Goal: Task Accomplishment & Management: Use online tool/utility

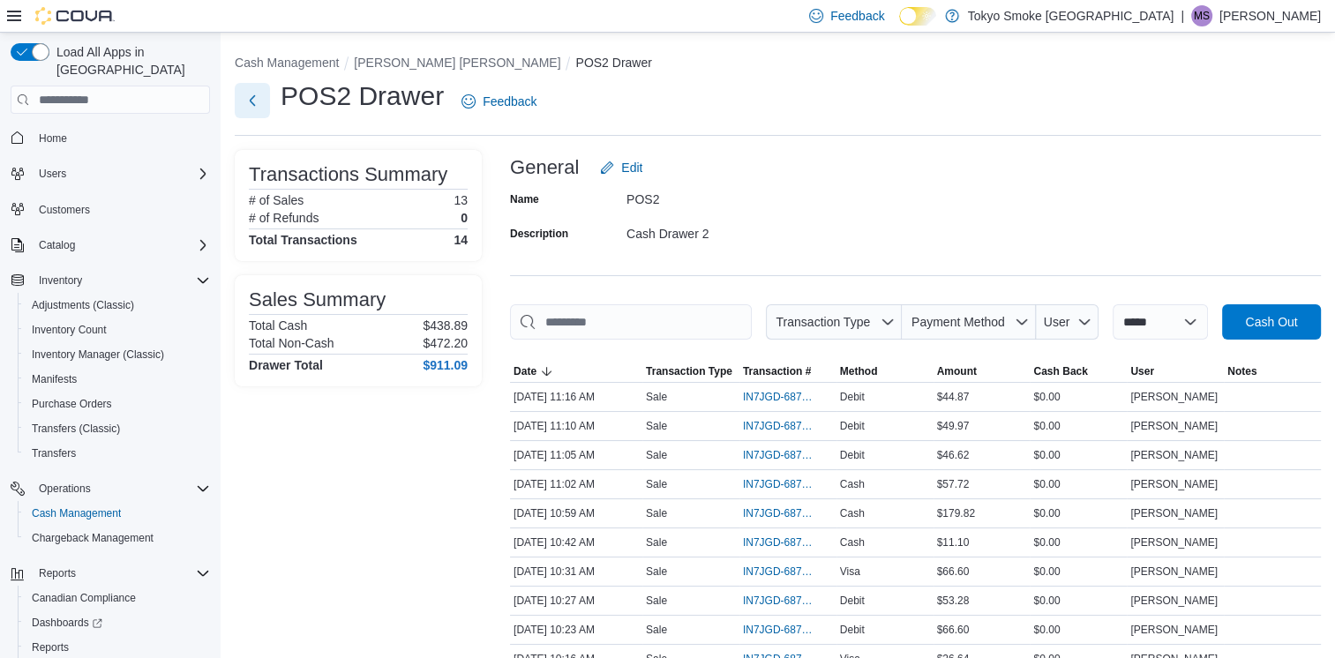
click at [255, 99] on button "Next" at bounding box center [252, 100] width 35 height 35
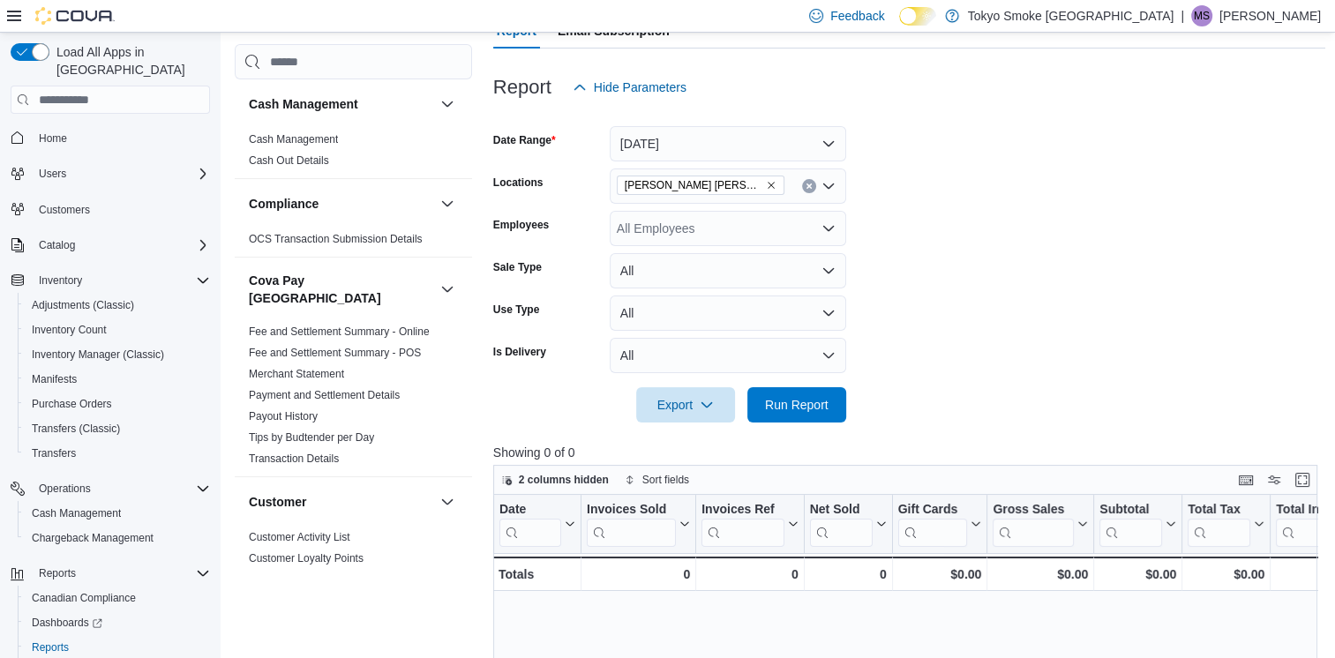
scroll to position [63, 0]
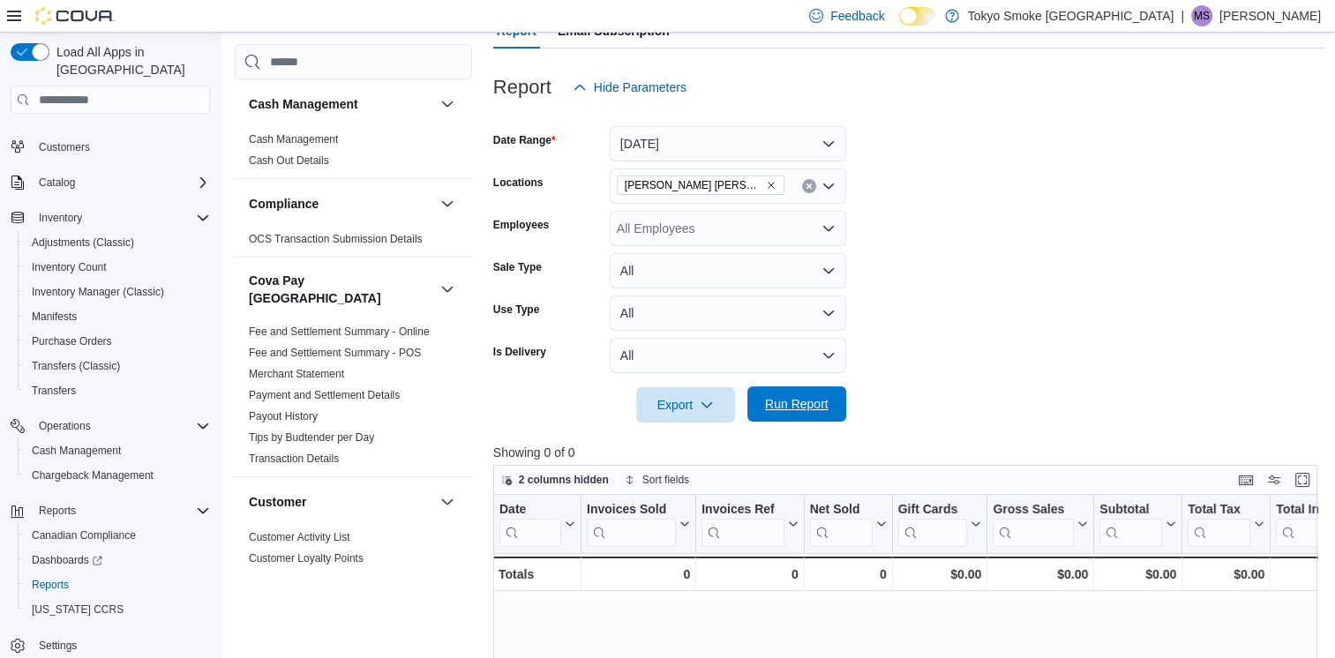
click at [787, 417] on span "Run Report" at bounding box center [797, 404] width 78 height 35
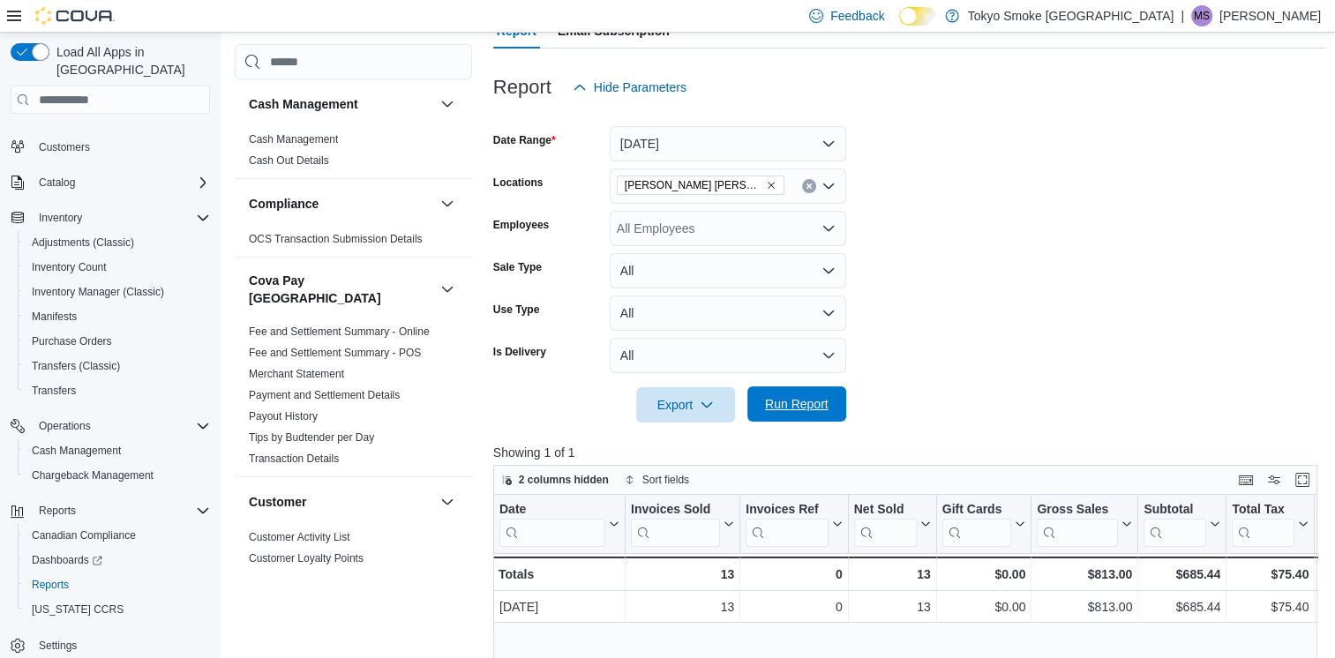
click at [795, 402] on span "Run Report" at bounding box center [797, 404] width 64 height 18
click at [796, 397] on span "Run Report" at bounding box center [797, 404] width 64 height 18
click at [740, 140] on button "[DATE]" at bounding box center [728, 143] width 237 height 35
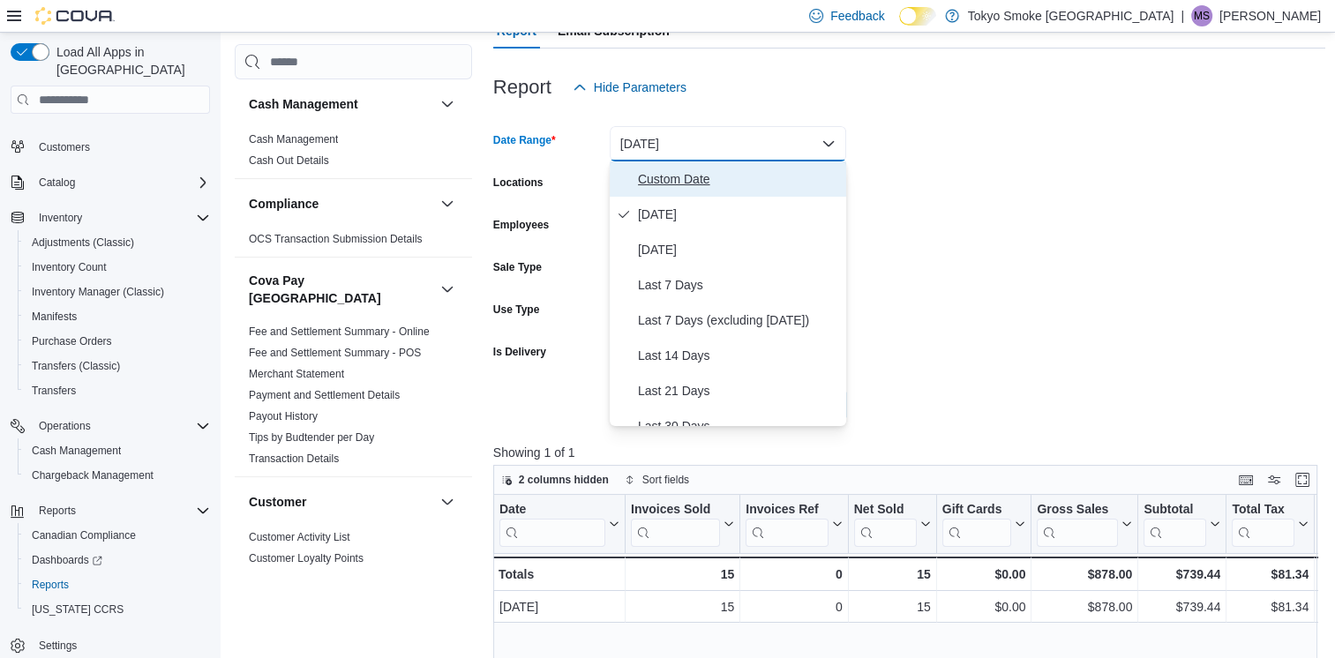
click at [726, 172] on span "Custom Date" at bounding box center [738, 179] width 201 height 21
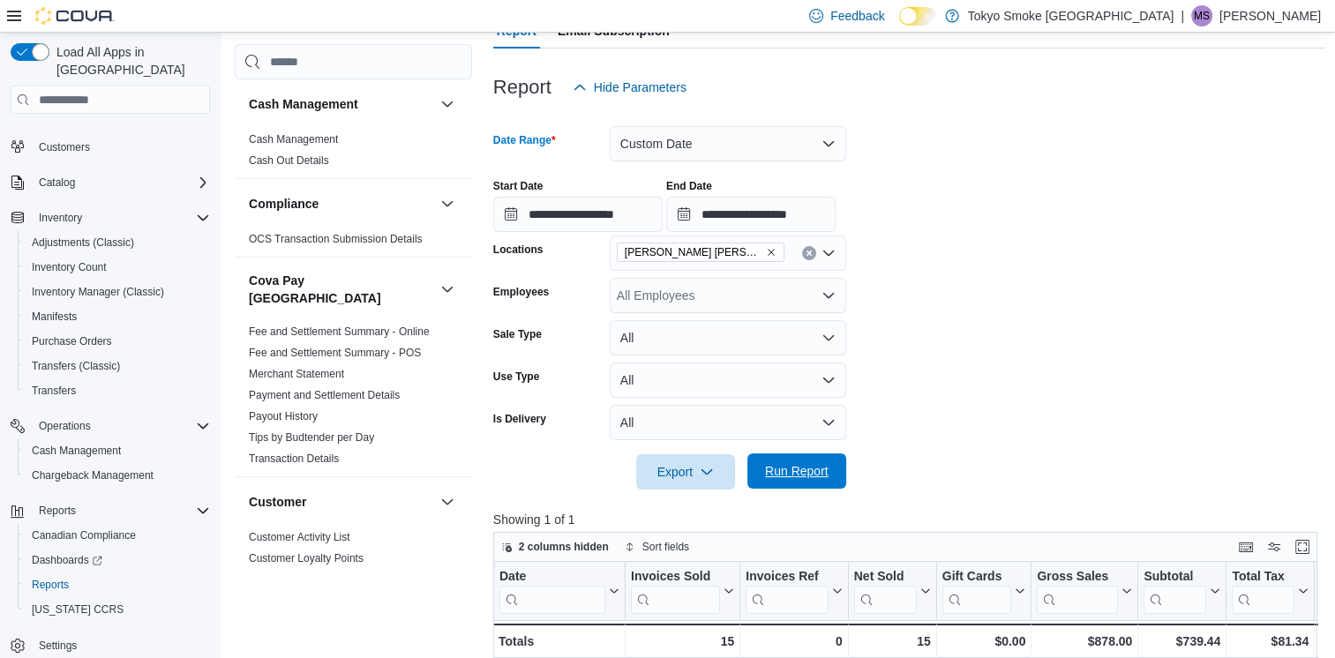
click at [790, 469] on span "Run Report" at bounding box center [797, 472] width 64 height 18
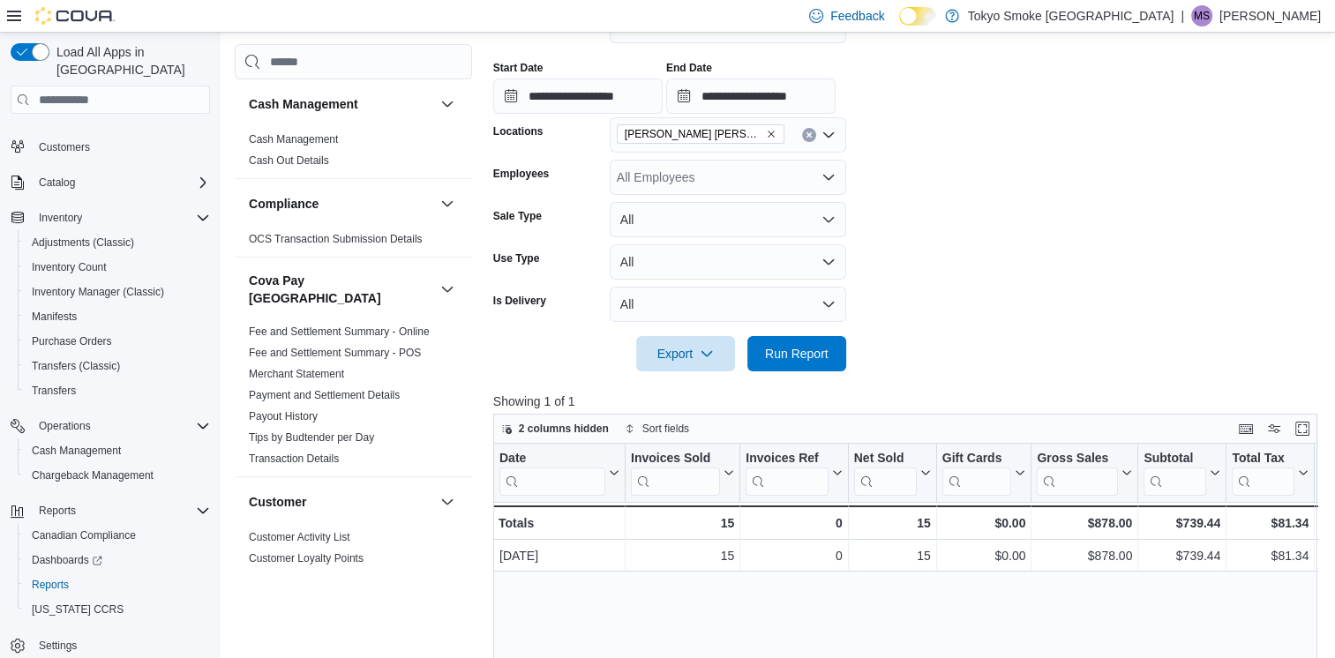
scroll to position [268, 0]
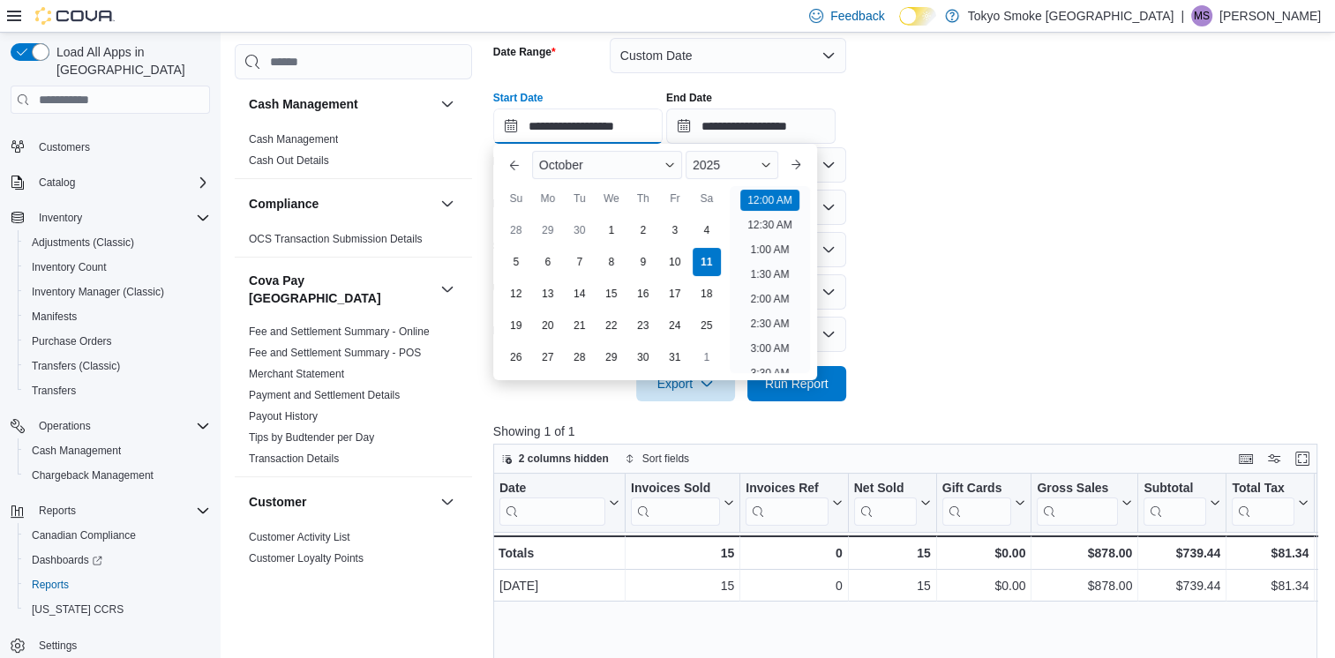
click at [559, 130] on input "**********" at bounding box center [577, 126] width 169 height 35
click at [1024, 164] on form "**********" at bounding box center [909, 209] width 833 height 385
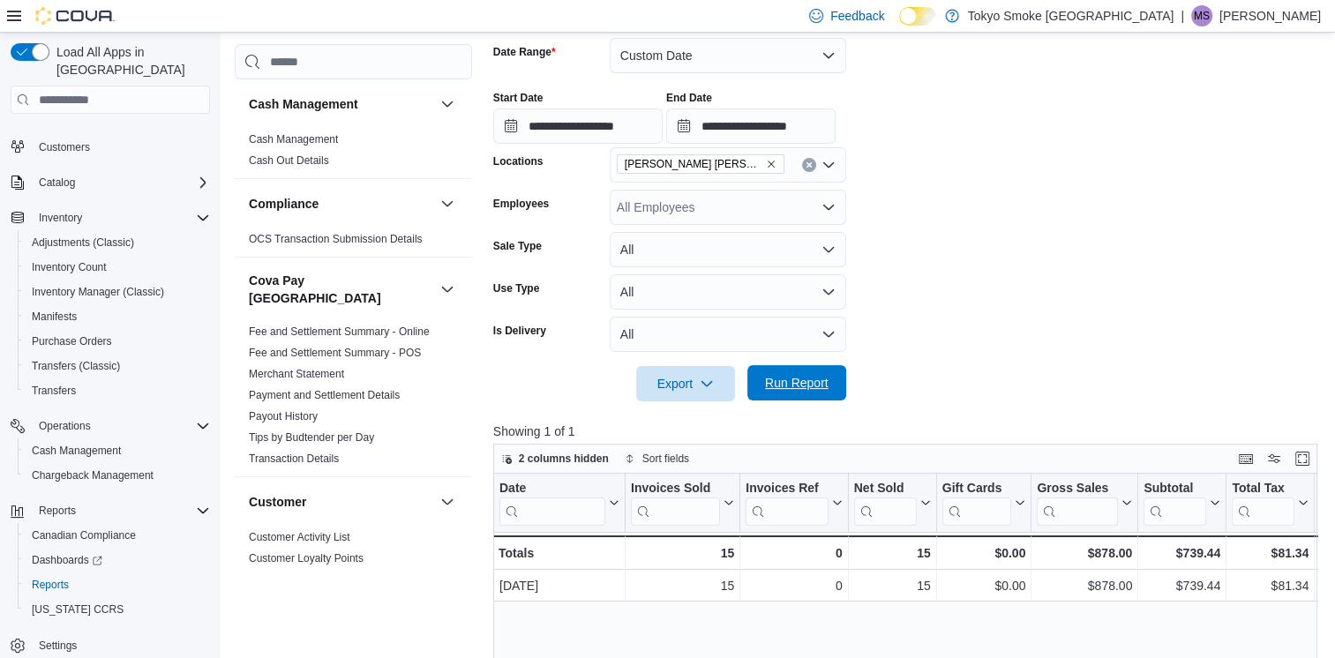
click at [755, 386] on button "Run Report" at bounding box center [797, 382] width 99 height 35
click at [565, 125] on input "**********" at bounding box center [577, 126] width 169 height 35
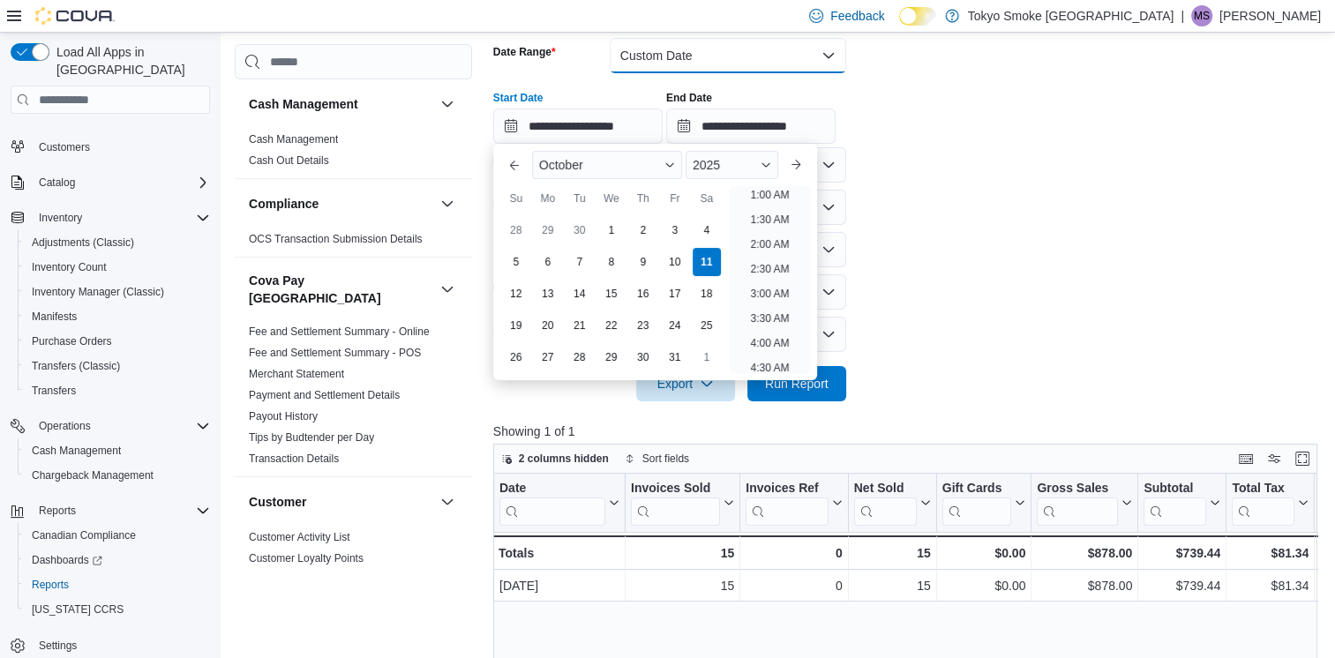
click at [724, 65] on button "Custom Date" at bounding box center [728, 55] width 237 height 35
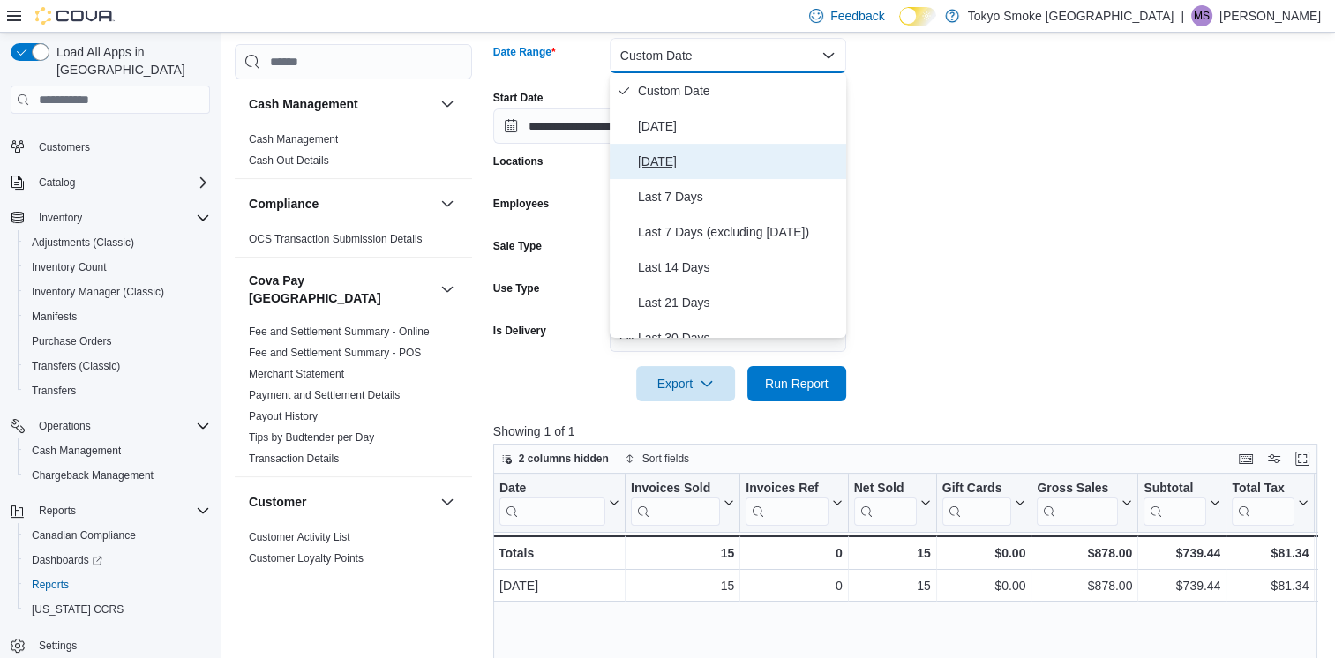
click at [716, 163] on span "[DATE]" at bounding box center [738, 161] width 201 height 21
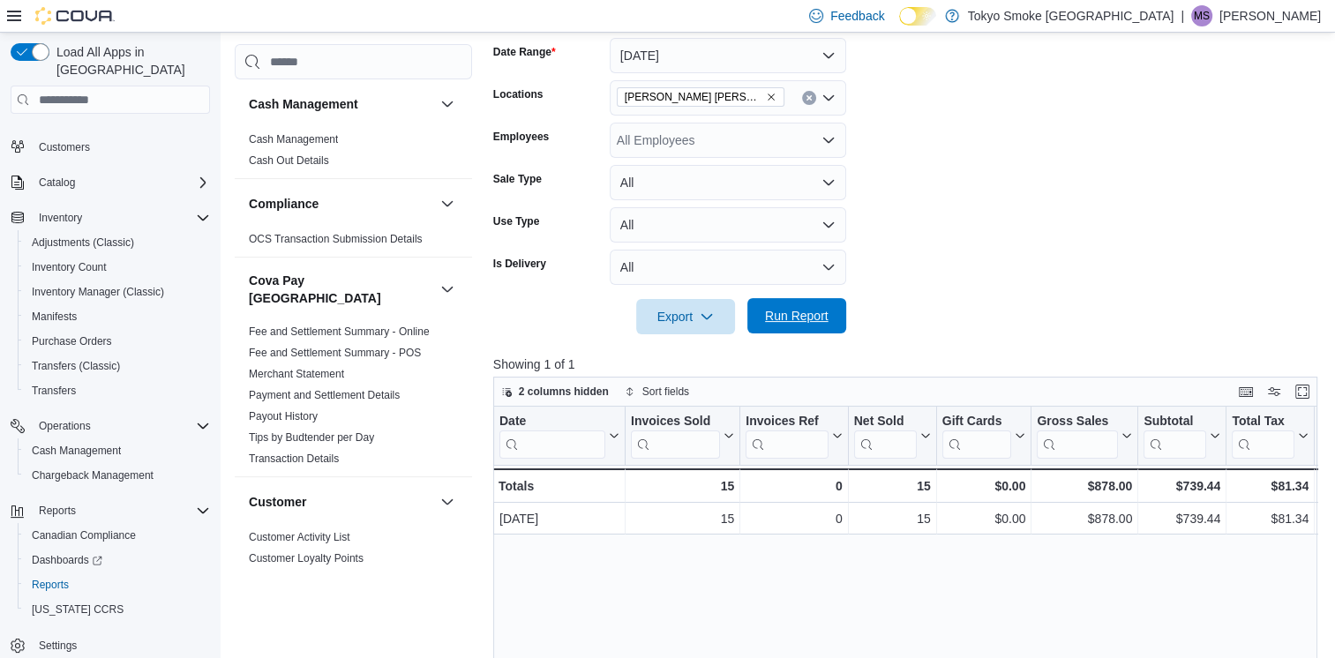
click at [798, 320] on span "Run Report" at bounding box center [797, 316] width 64 height 18
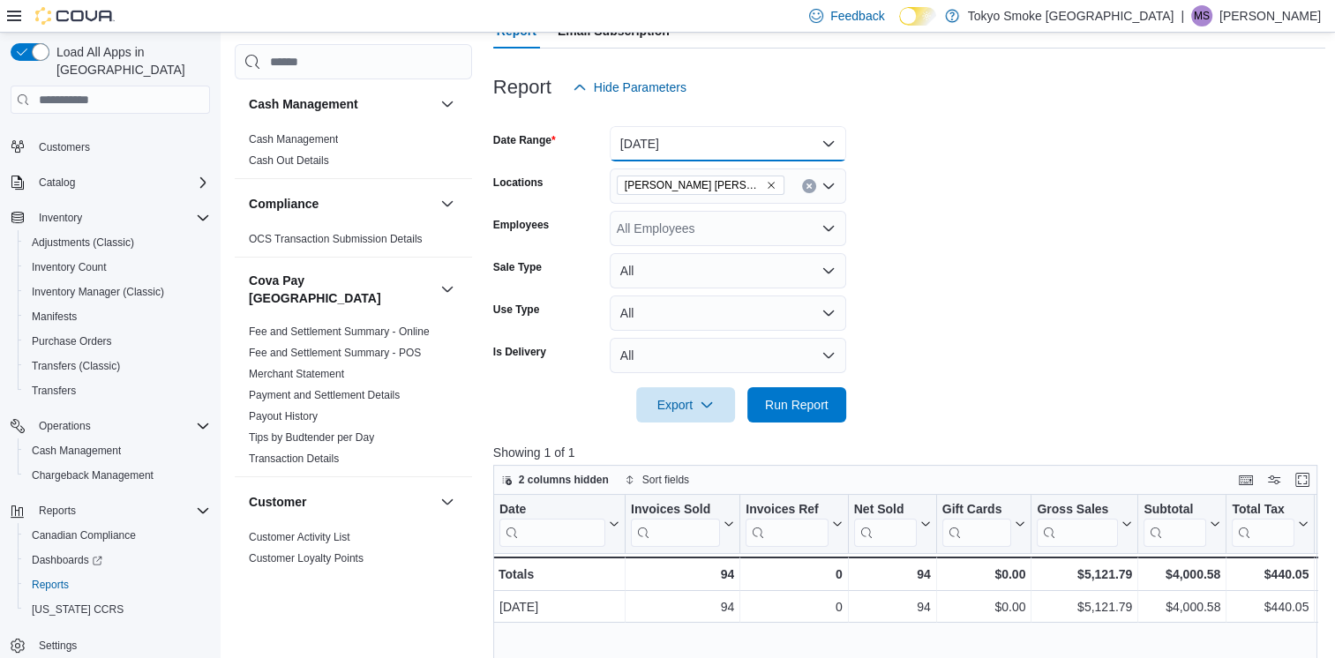
click at [717, 140] on button "[DATE]" at bounding box center [728, 143] width 237 height 35
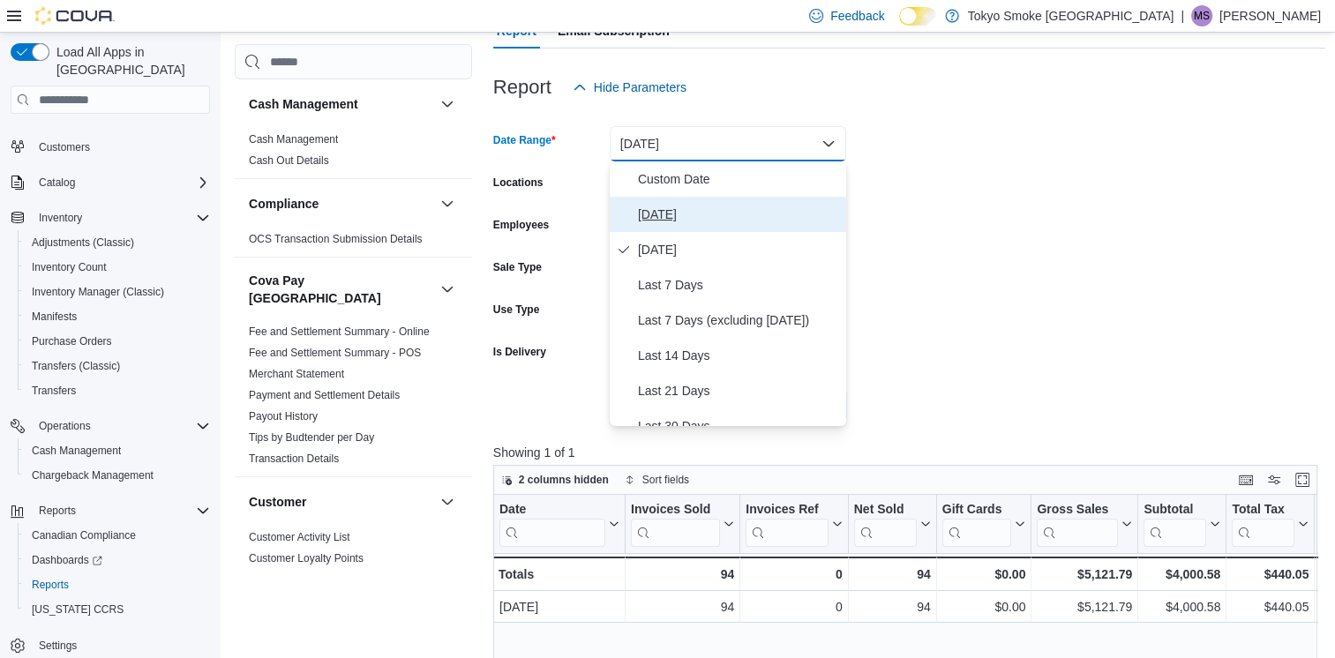
click at [704, 212] on span "[DATE]" at bounding box center [738, 214] width 201 height 21
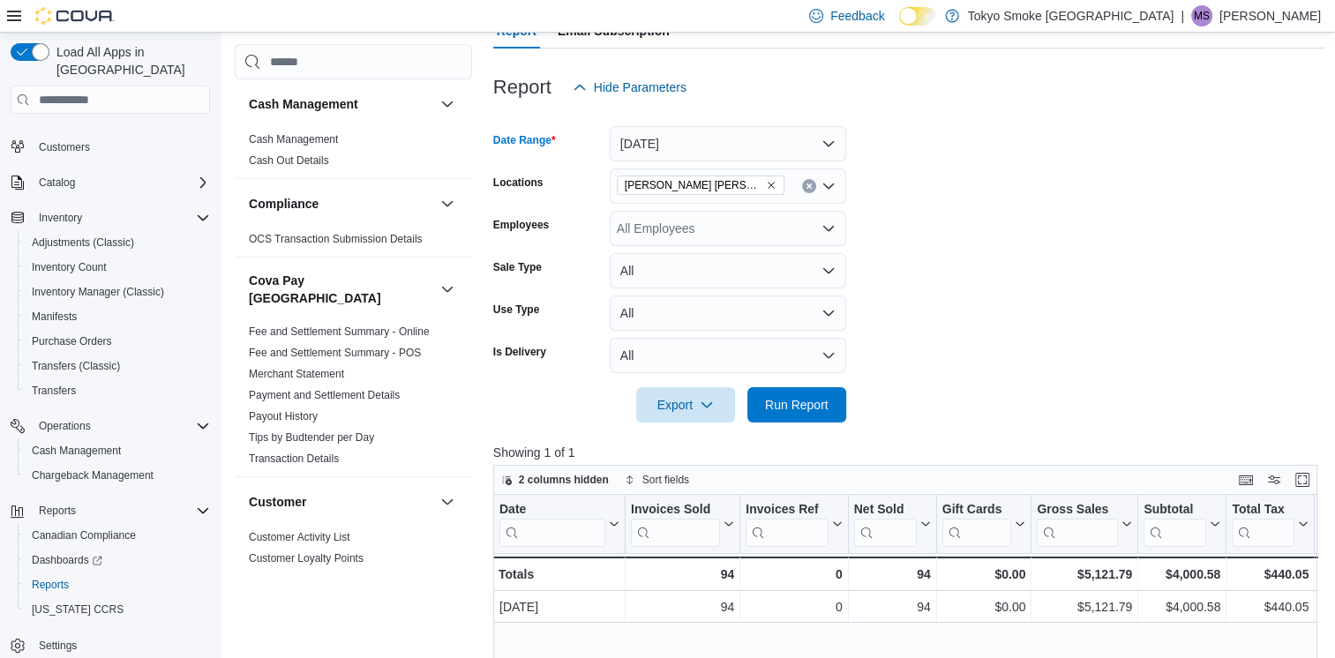
click at [766, 182] on icon "Remove Melville Prince William from selection in this group" at bounding box center [771, 185] width 11 height 11
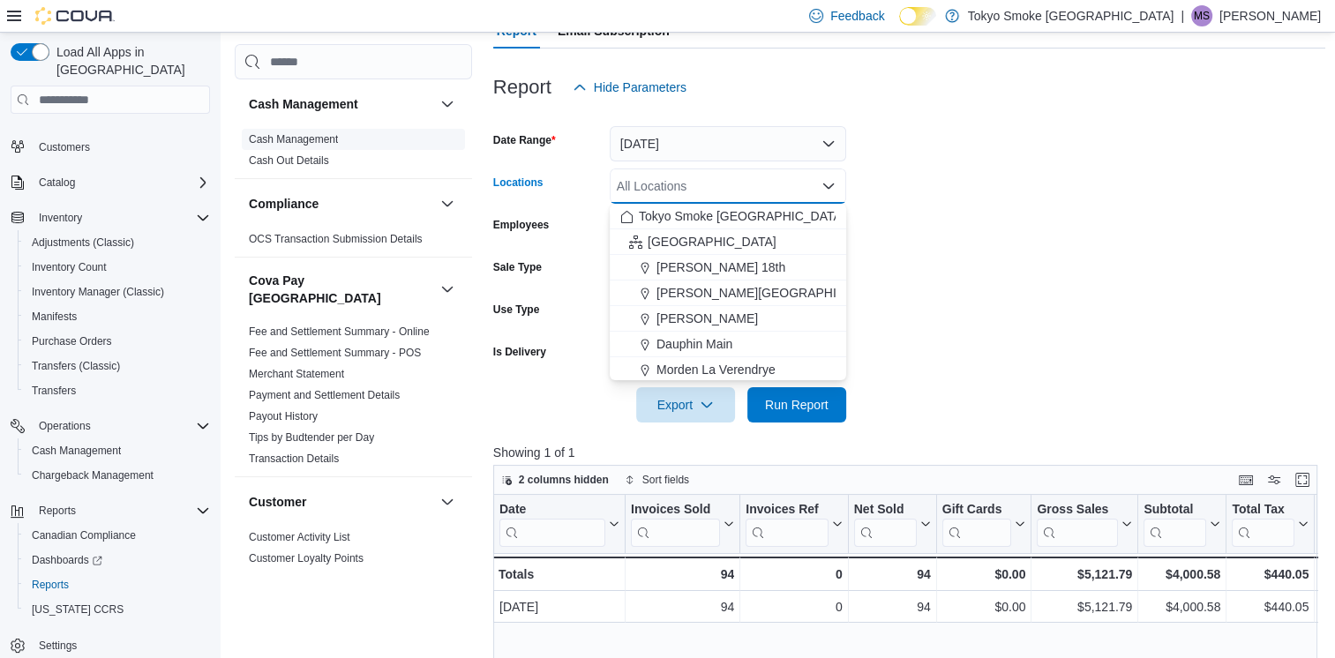
click at [284, 144] on link "Cash Management" at bounding box center [293, 139] width 89 height 12
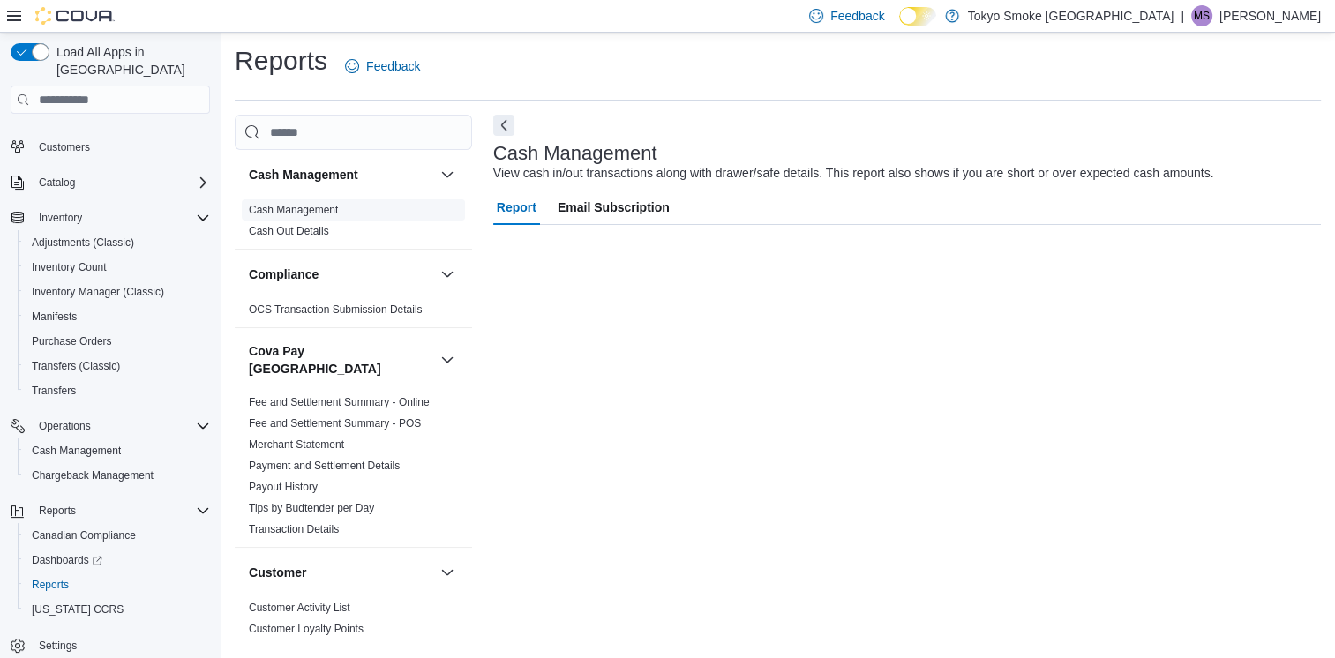
scroll to position [4, 0]
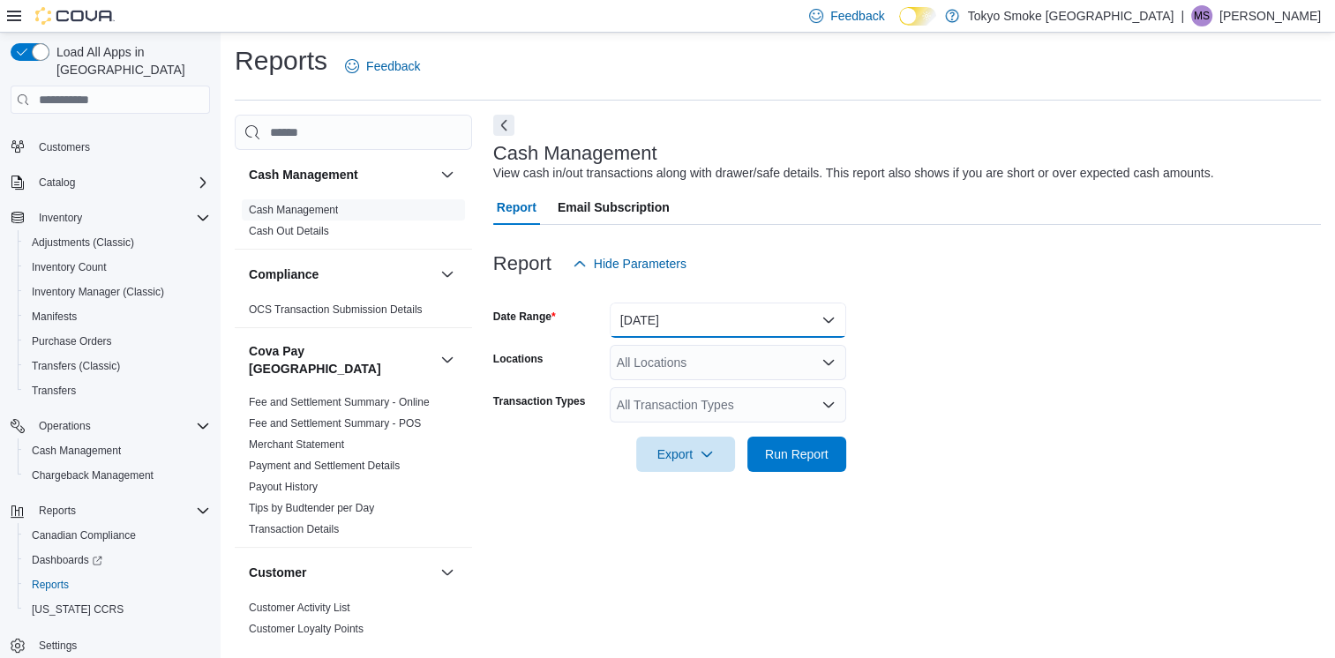
click at [688, 320] on button "[DATE]" at bounding box center [728, 320] width 237 height 35
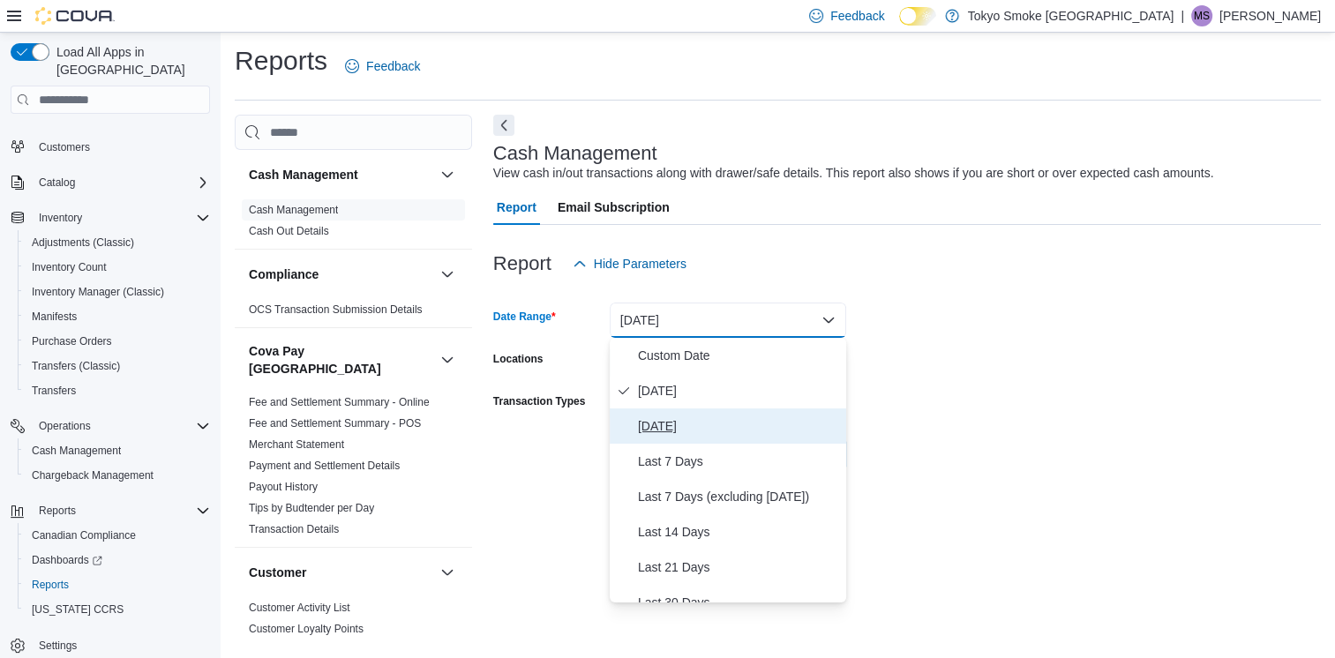
click at [715, 427] on span "[DATE]" at bounding box center [738, 426] width 201 height 21
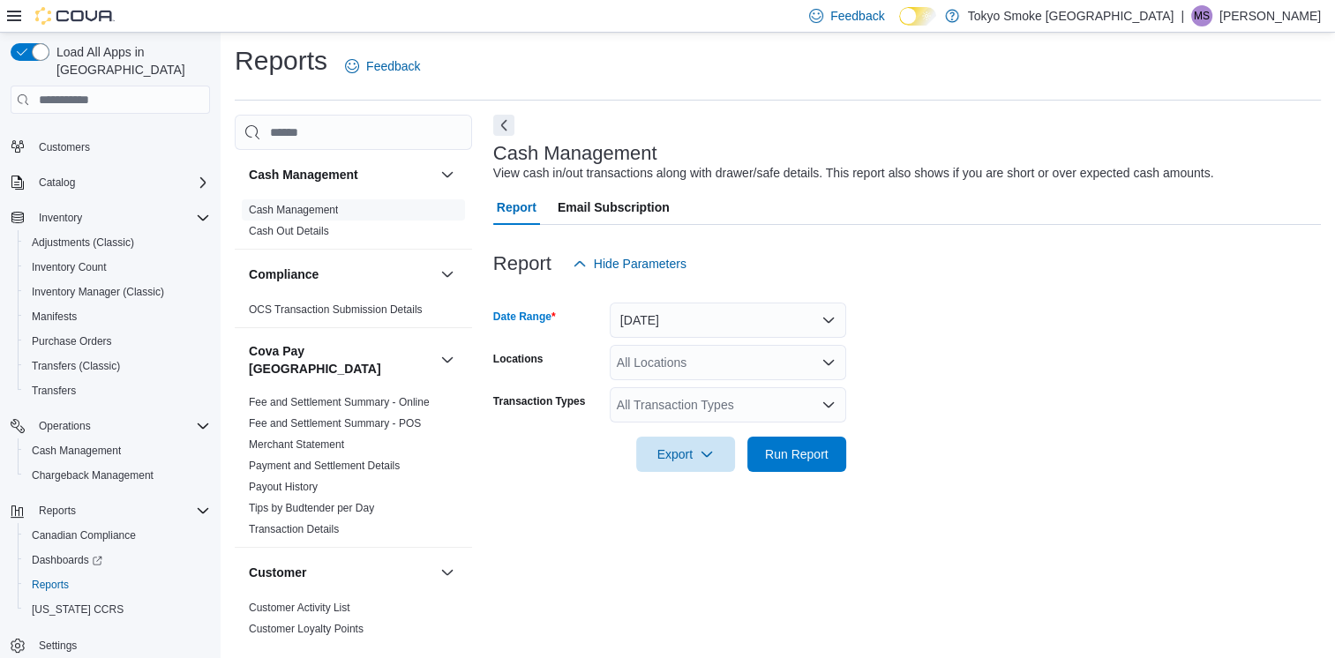
click at [723, 359] on div "All Locations" at bounding box center [728, 362] width 237 height 35
type input "***"
click at [751, 393] on span "[PERSON_NAME] [PERSON_NAME]" at bounding box center [760, 393] width 207 height 18
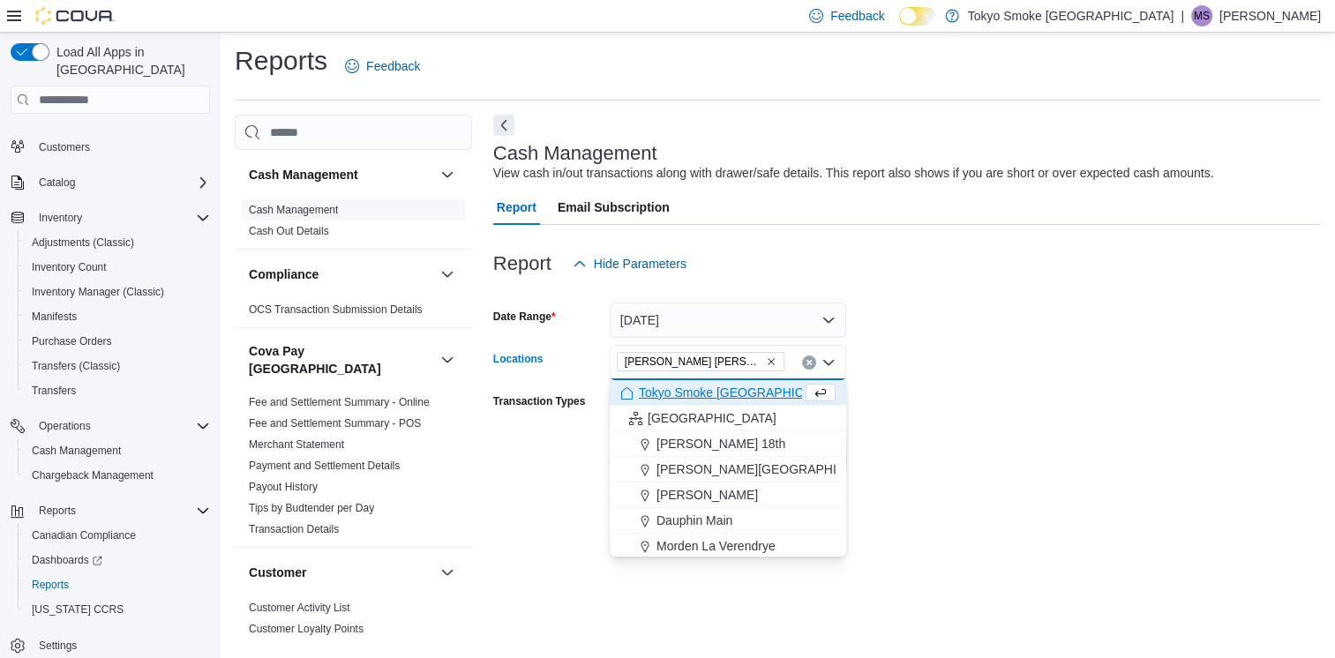
click at [963, 343] on form "Date Range [DATE] Locations [GEOGRAPHIC_DATA][PERSON_NAME] [PERSON_NAME] box. S…" at bounding box center [907, 377] width 828 height 191
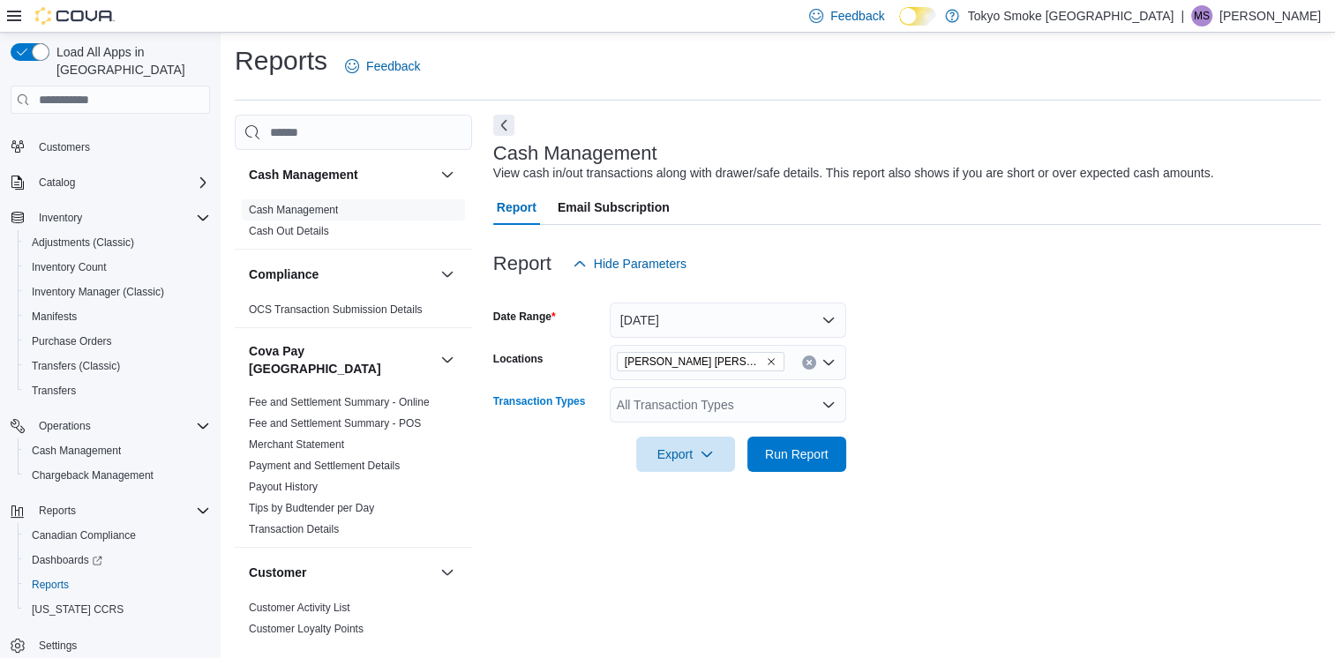
click at [741, 411] on div "All Transaction Types" at bounding box center [728, 404] width 237 height 35
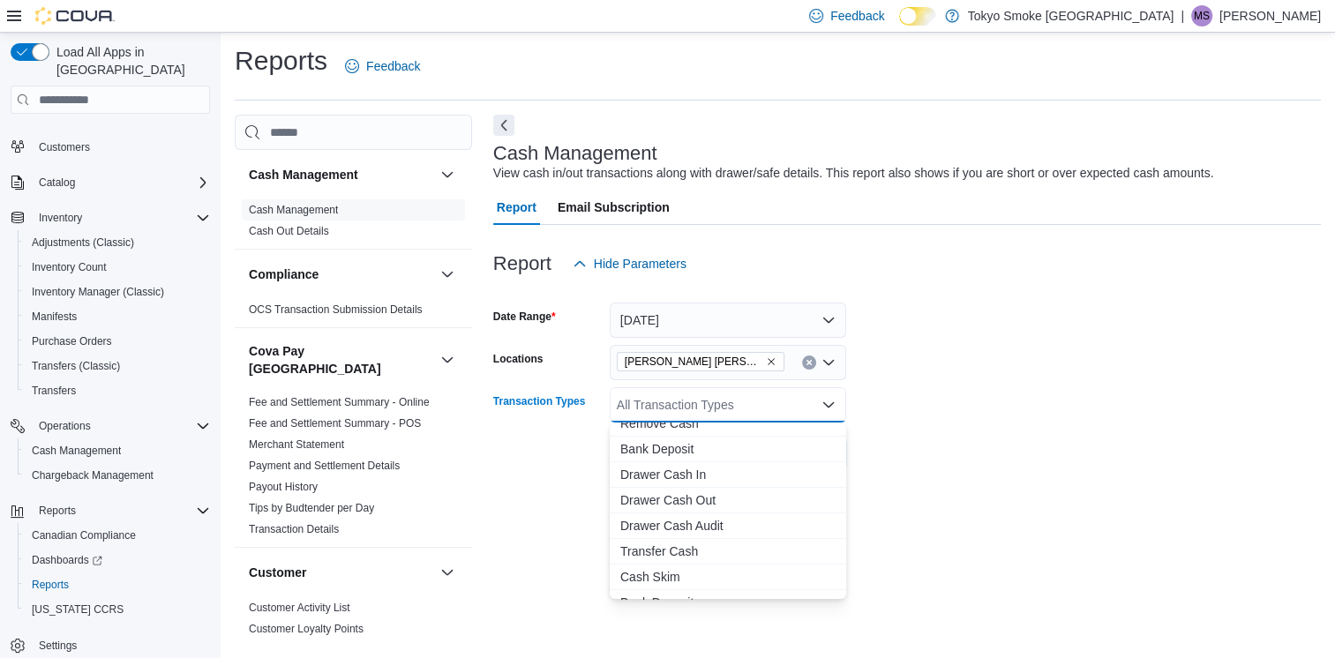
scroll to position [131, 0]
click at [681, 528] on span "Transfer Cash" at bounding box center [728, 535] width 215 height 18
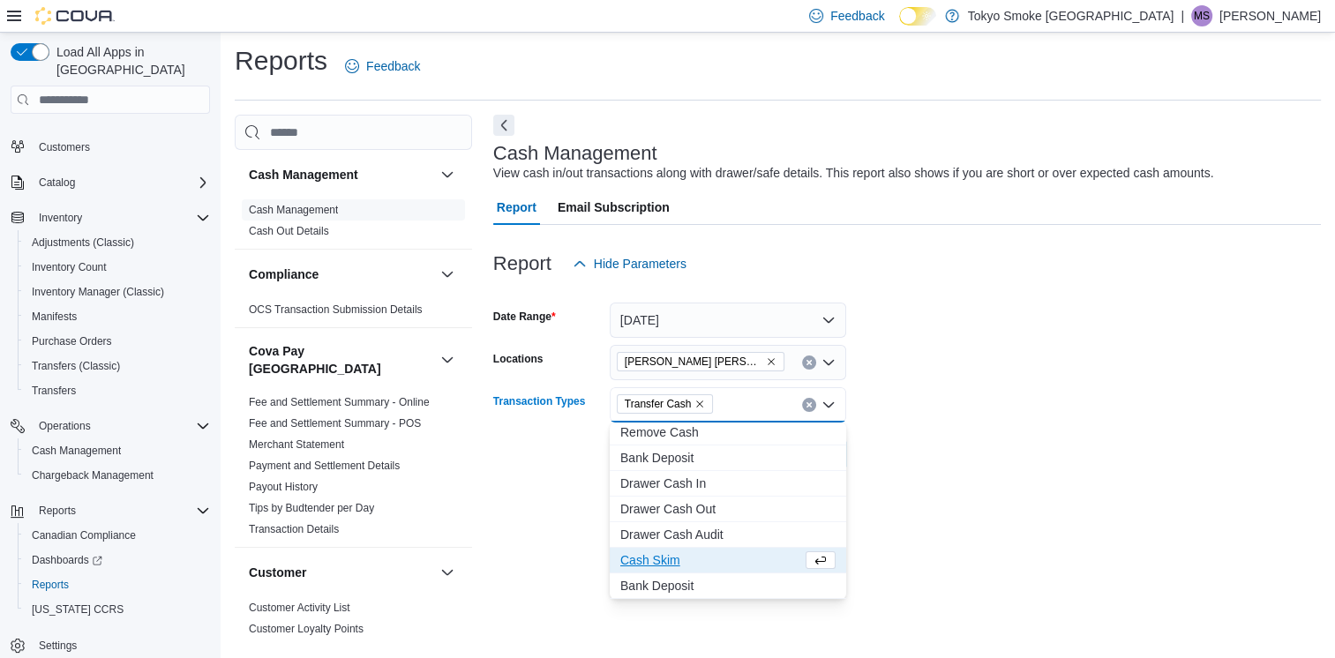
scroll to position [105, 0]
click at [930, 448] on form "Date Range [DATE] Locations [PERSON_NAME] [PERSON_NAME] Transaction Types Trans…" at bounding box center [907, 377] width 828 height 191
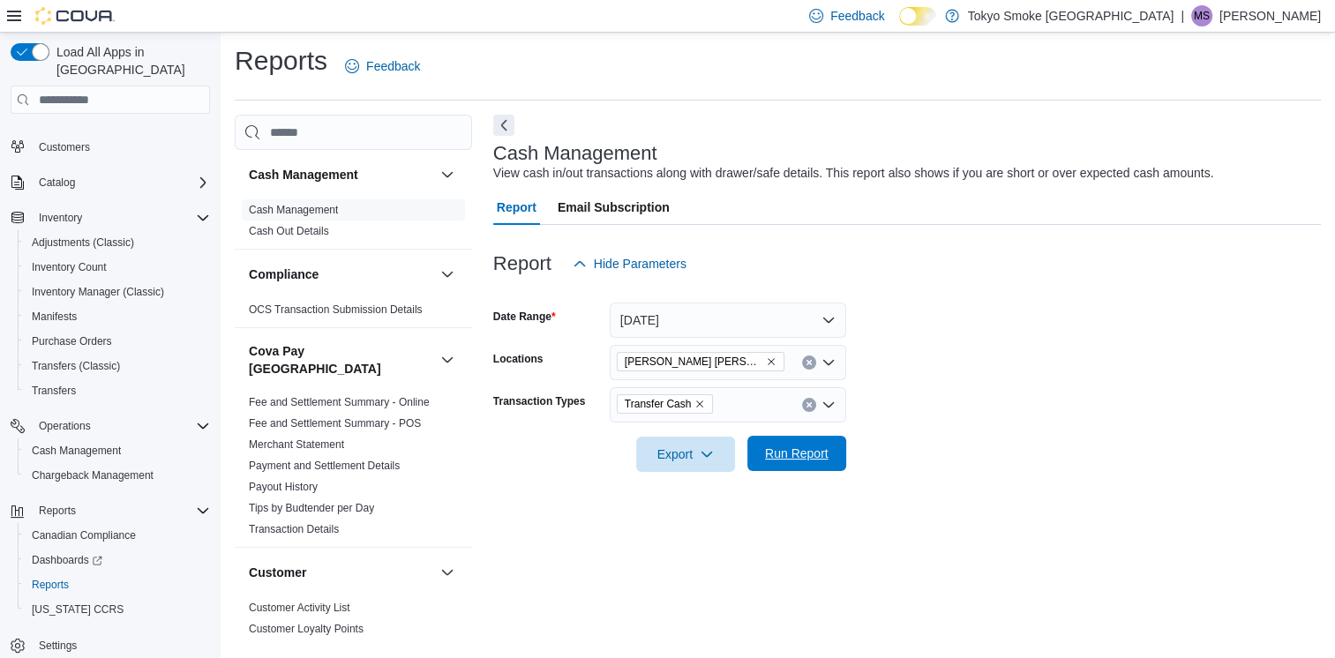
click at [808, 451] on span "Run Report" at bounding box center [797, 454] width 64 height 18
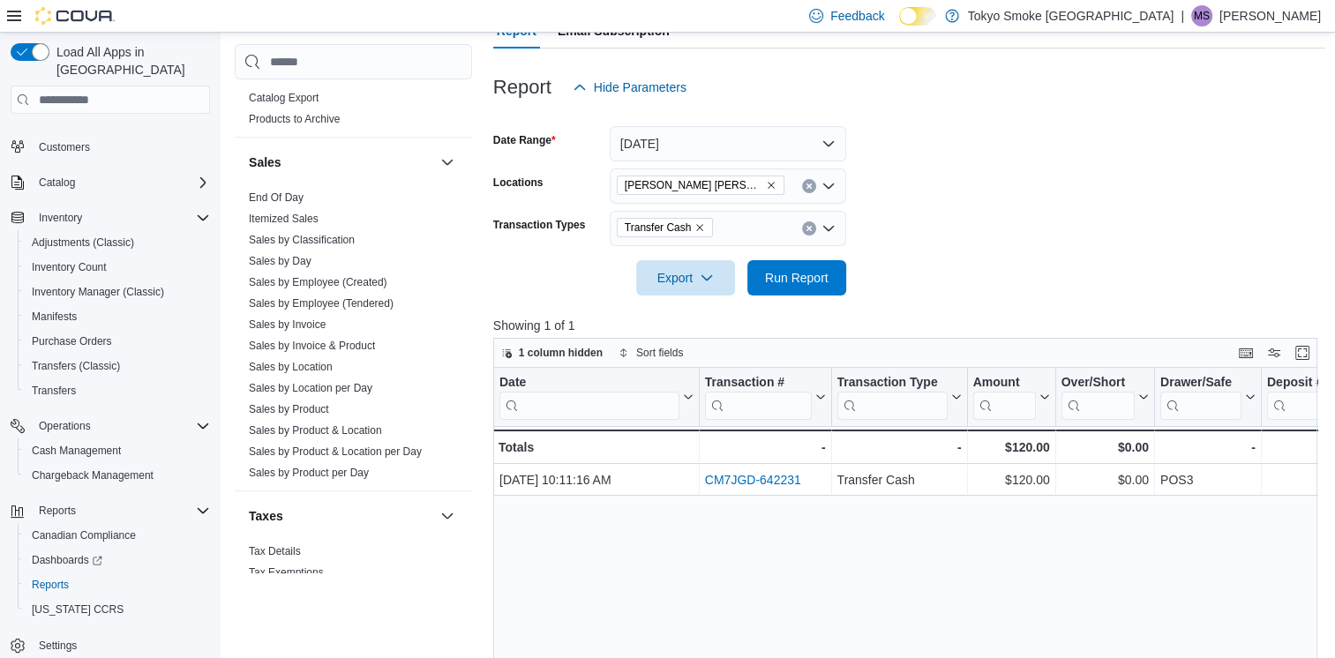
scroll to position [1410, 0]
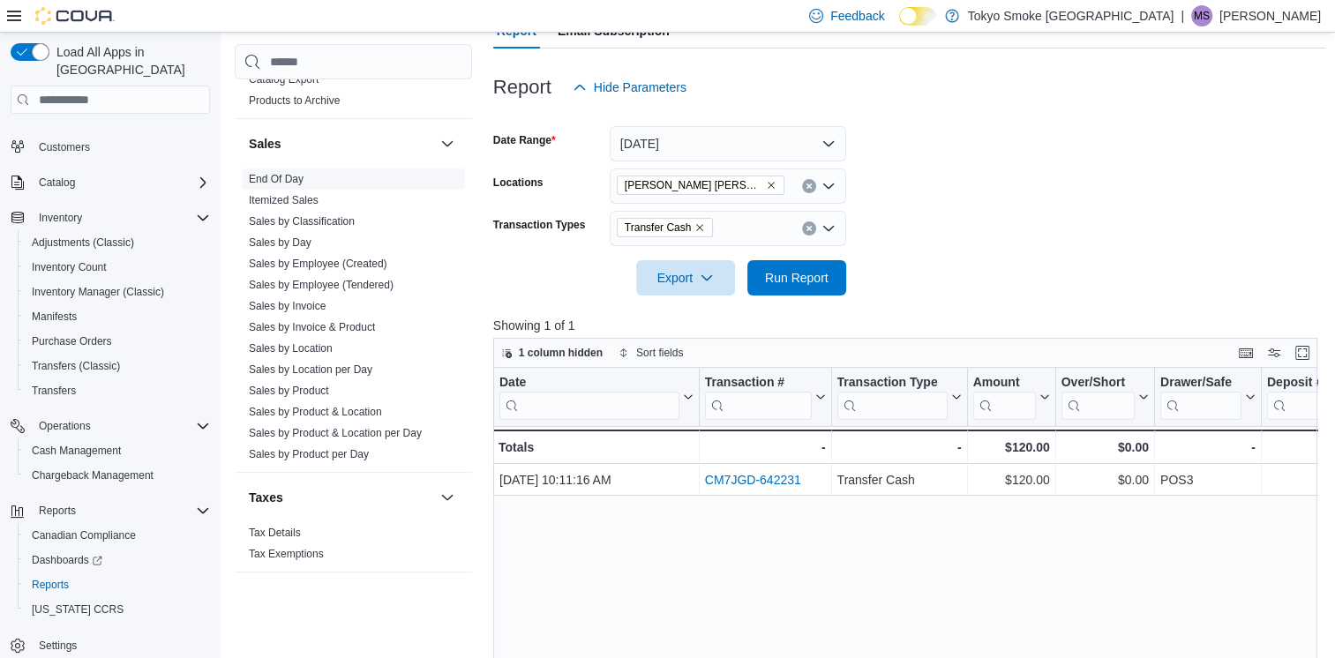
click at [279, 173] on link "End Of Day" at bounding box center [276, 179] width 55 height 12
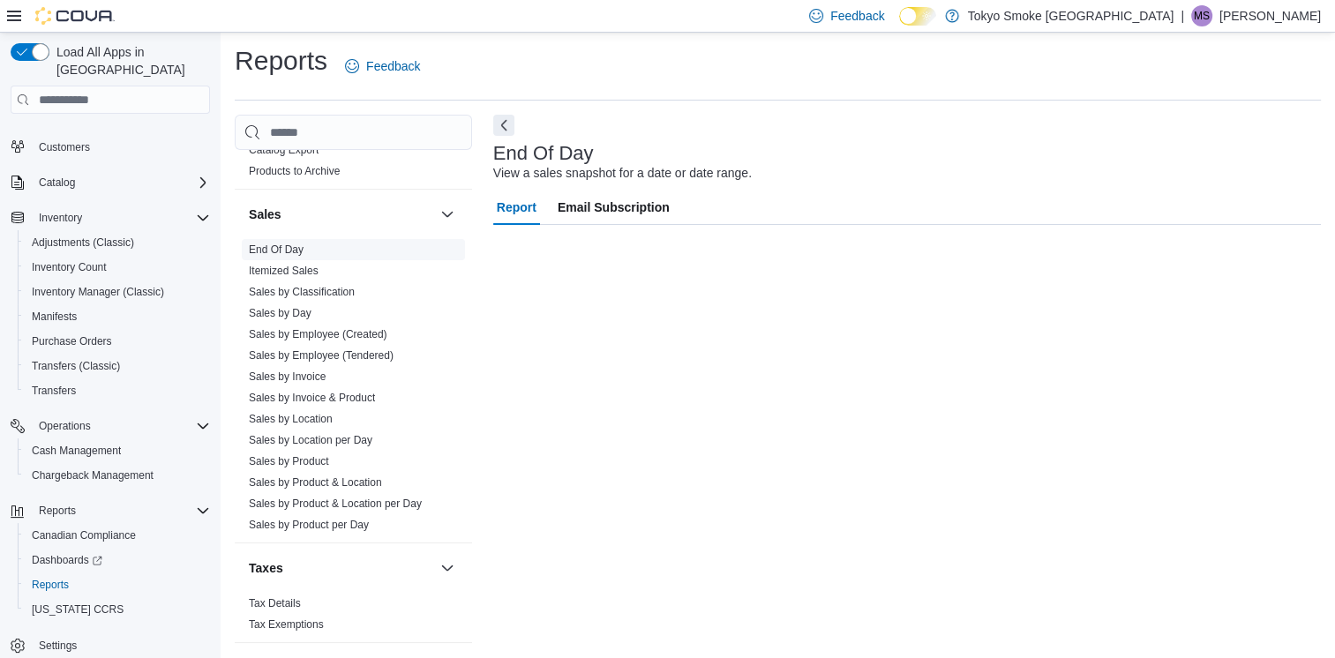
scroll to position [4, 0]
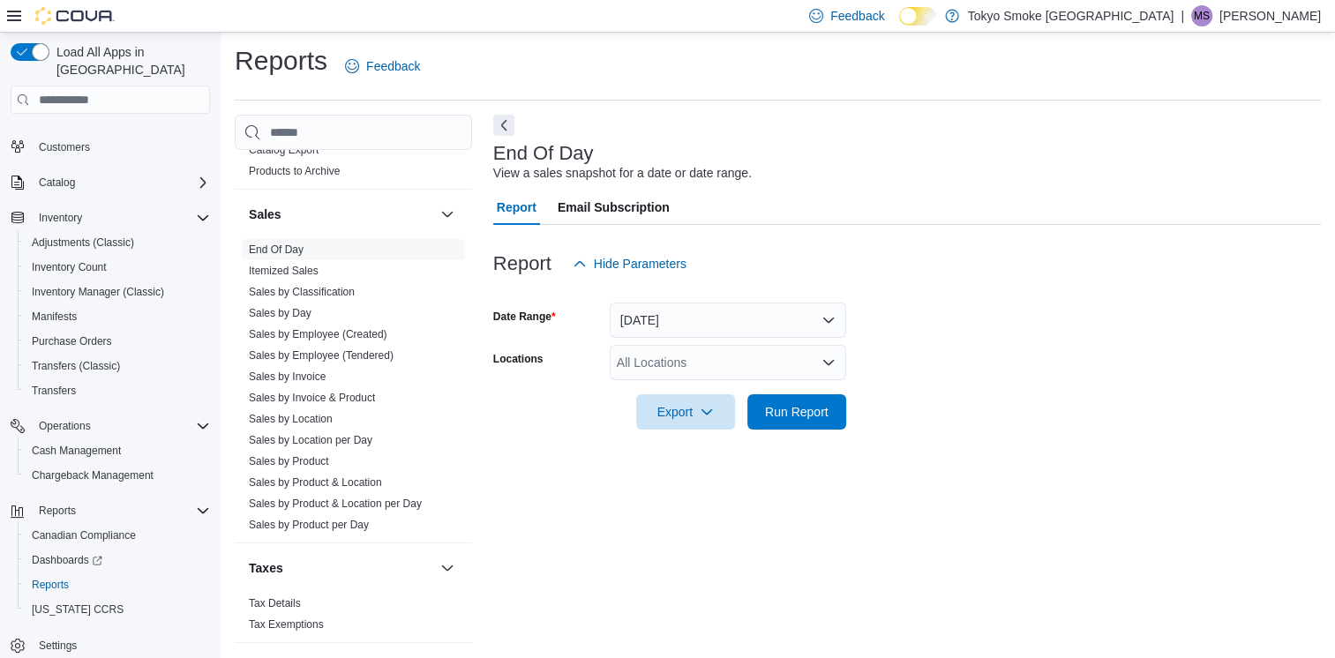
click at [660, 299] on div at bounding box center [907, 292] width 828 height 21
click at [664, 315] on button "[DATE]" at bounding box center [728, 320] width 237 height 35
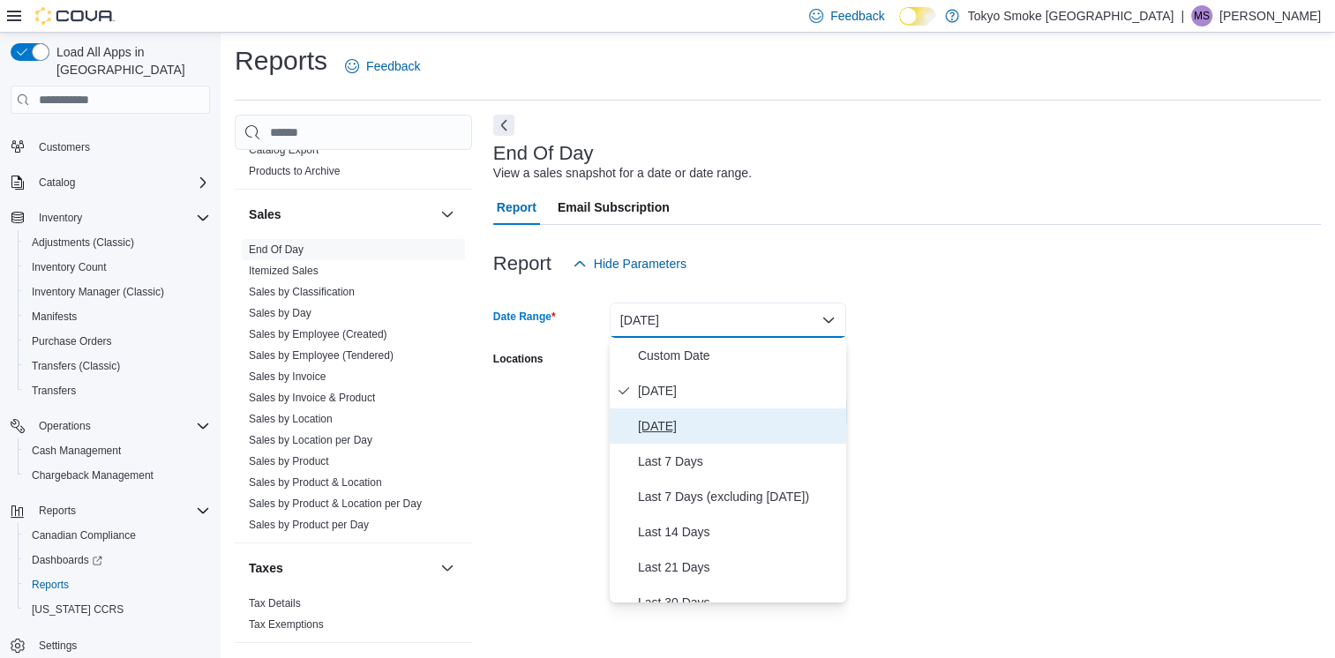
click at [708, 417] on span "[DATE]" at bounding box center [738, 426] width 201 height 21
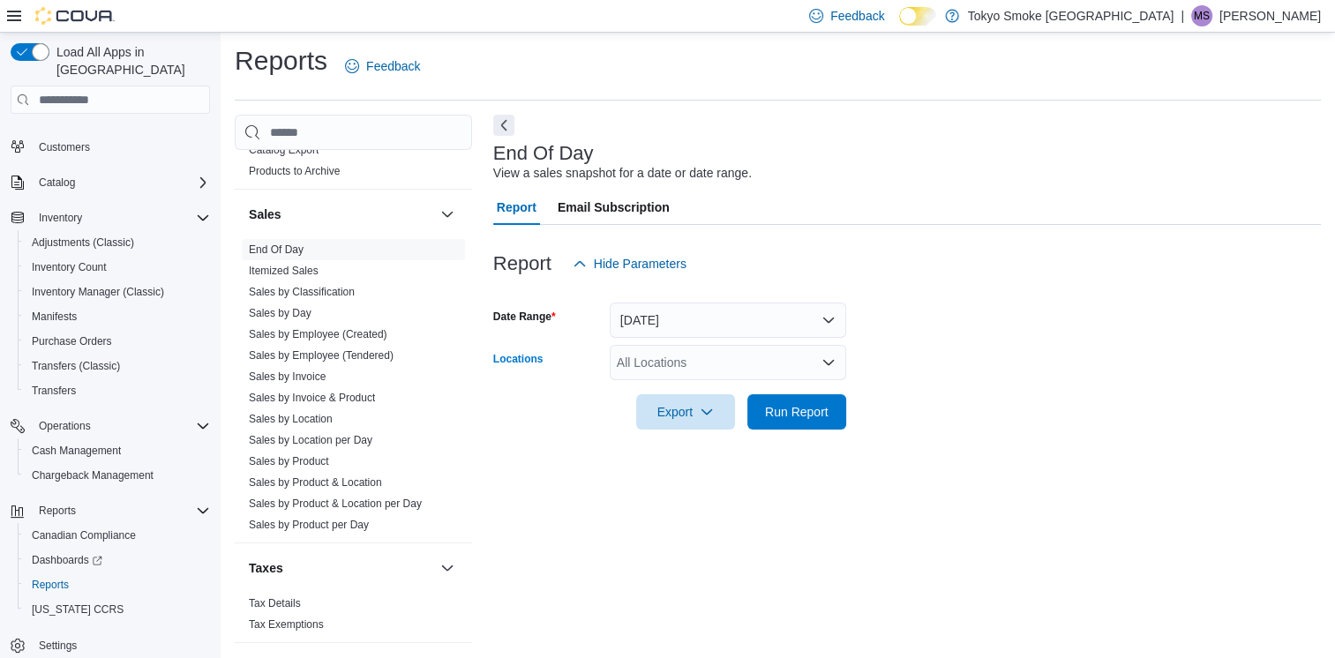
click at [709, 353] on div "All Locations" at bounding box center [728, 362] width 237 height 35
type input "***"
click at [733, 387] on span "[PERSON_NAME] [PERSON_NAME]" at bounding box center [760, 393] width 207 height 18
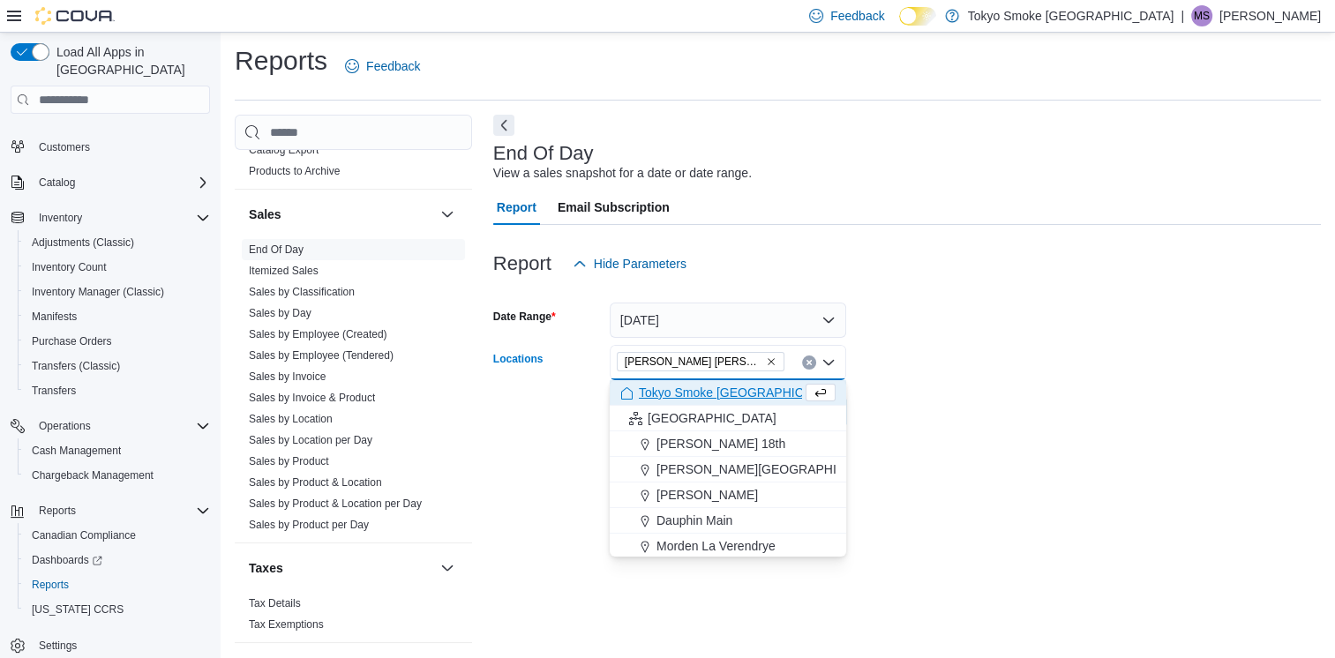
click at [1003, 375] on form "Date Range [DATE] Locations [GEOGRAPHIC_DATA][PERSON_NAME] [PERSON_NAME] box. S…" at bounding box center [907, 356] width 828 height 148
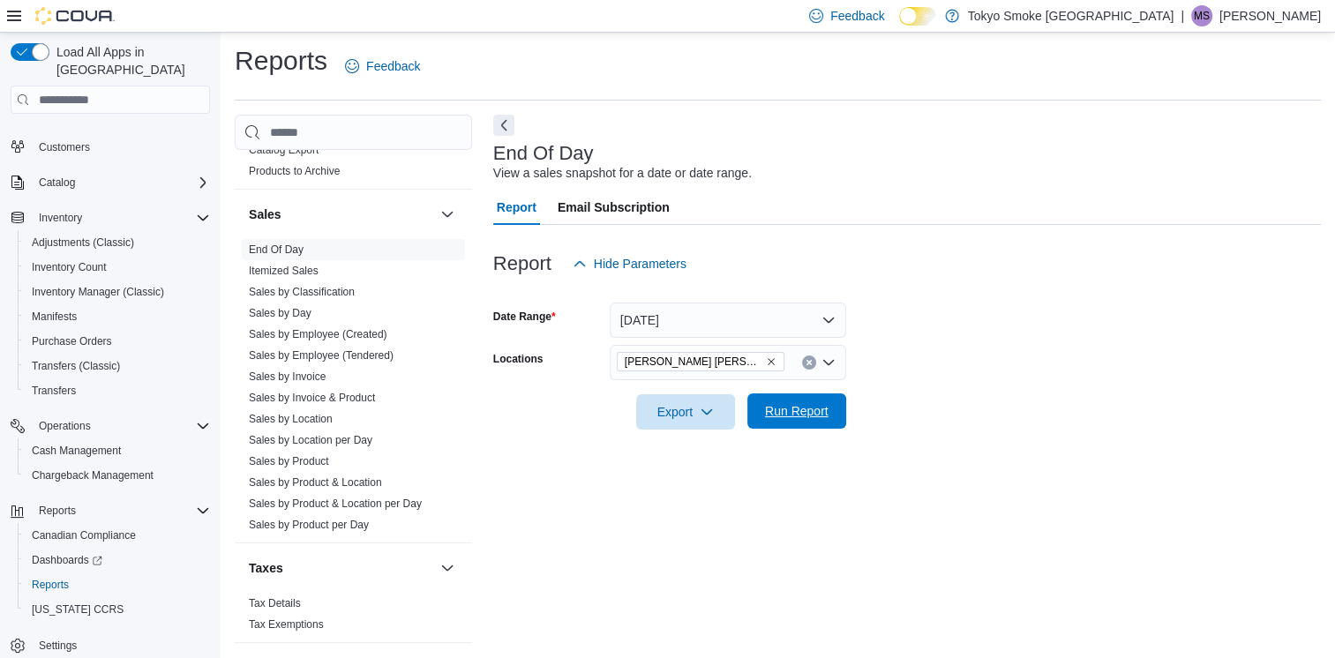
click at [820, 424] on span "Run Report" at bounding box center [797, 411] width 78 height 35
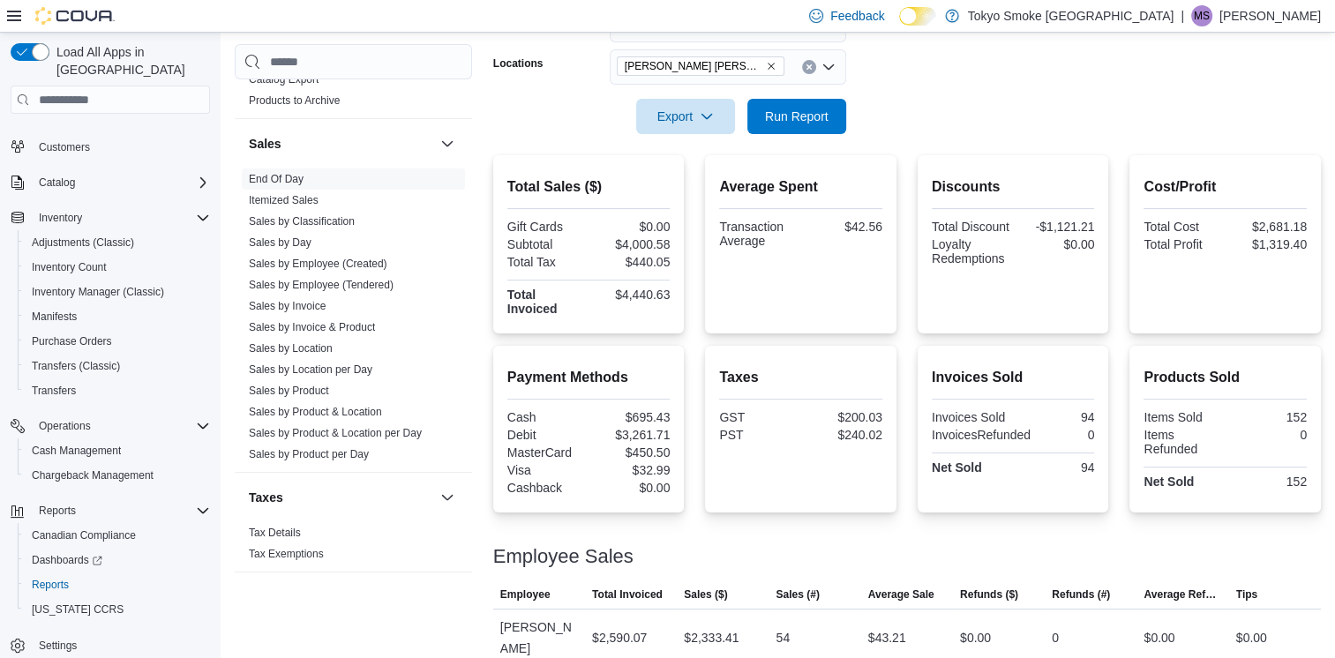
scroll to position [353, 0]
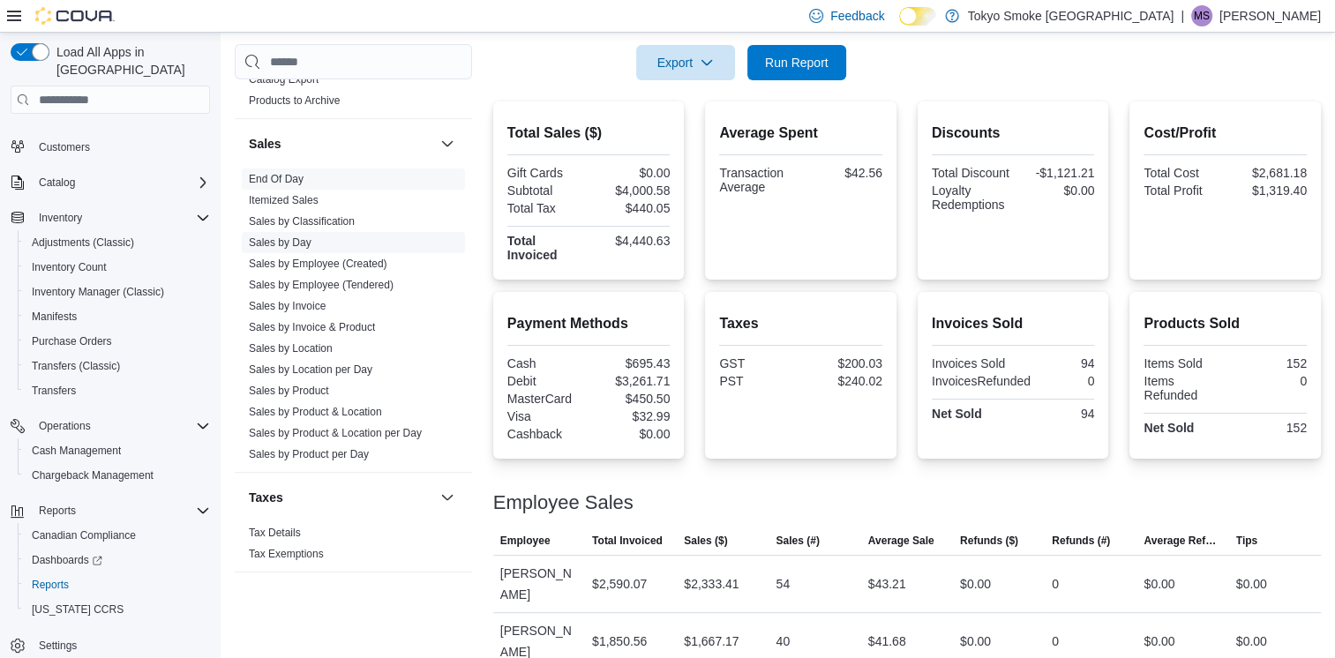
click at [300, 237] on link "Sales by Day" at bounding box center [280, 243] width 63 height 12
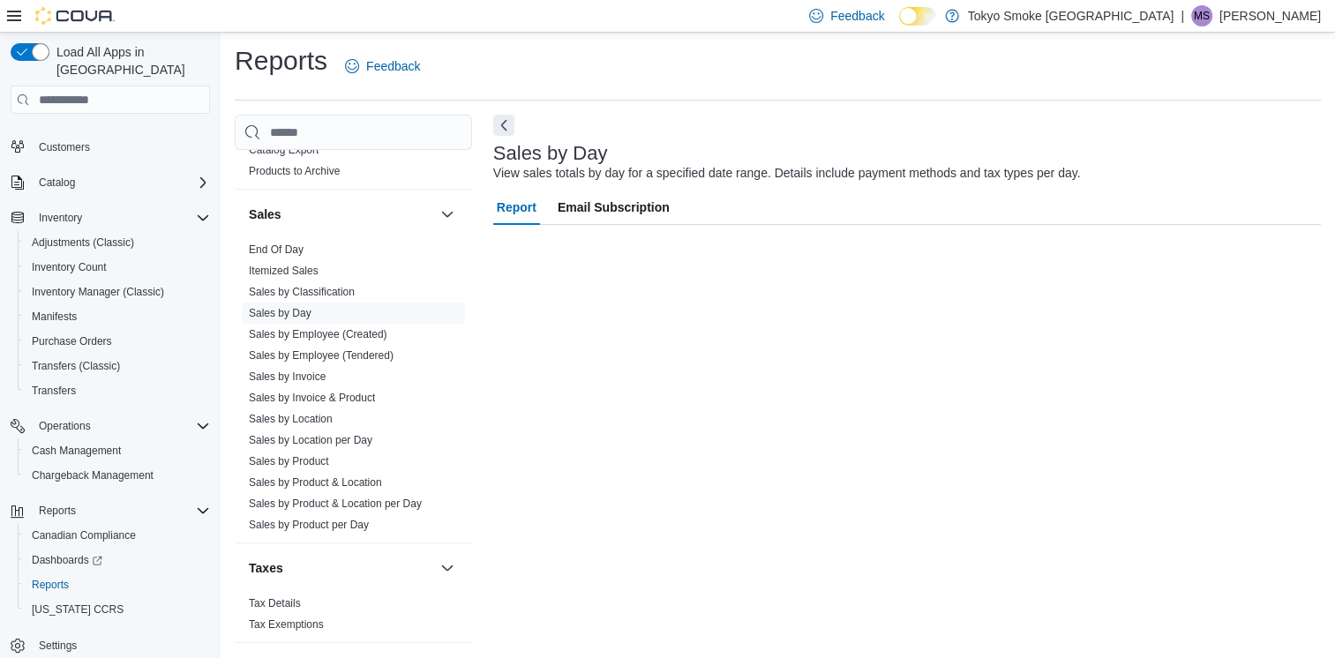
scroll to position [4, 0]
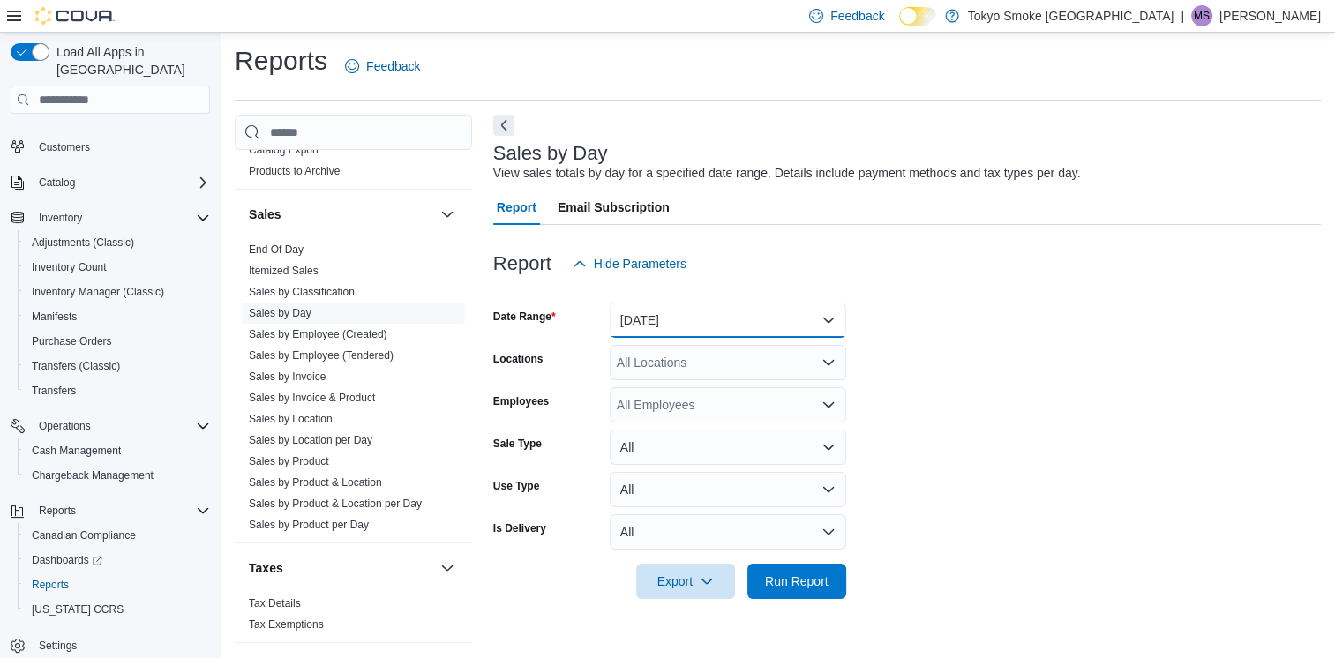
click at [640, 321] on button "[DATE]" at bounding box center [728, 320] width 237 height 35
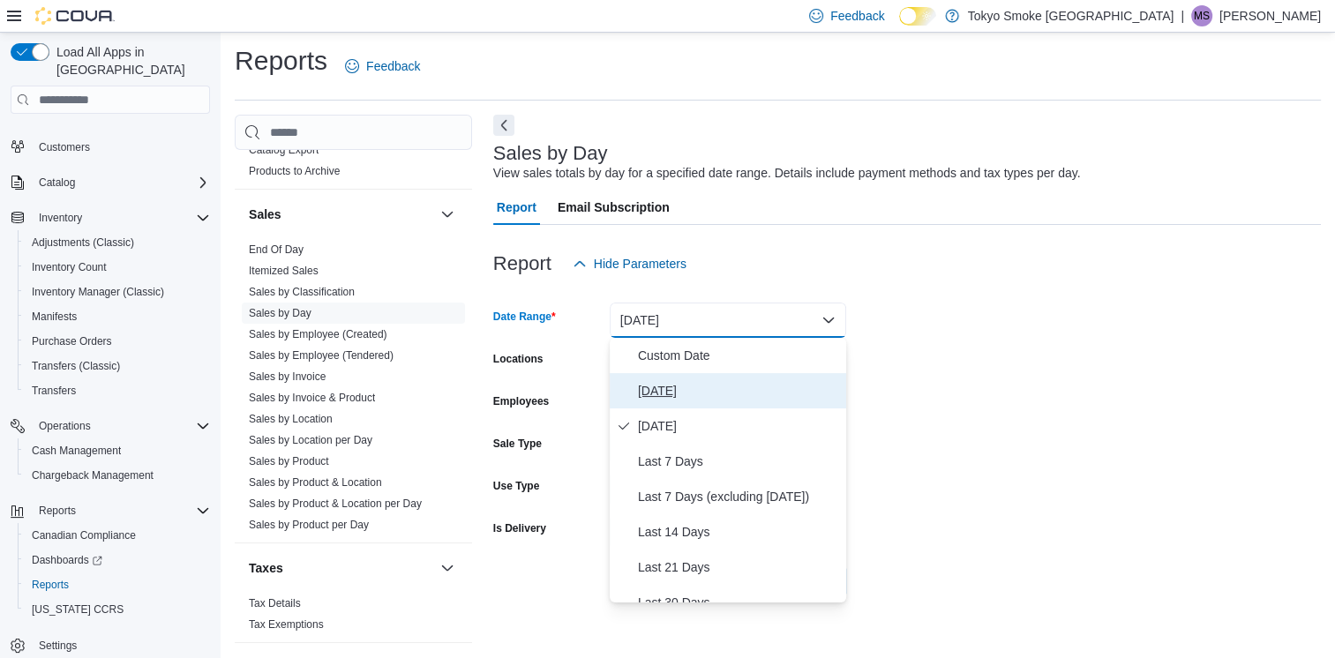
click at [657, 394] on span "[DATE]" at bounding box center [738, 390] width 201 height 21
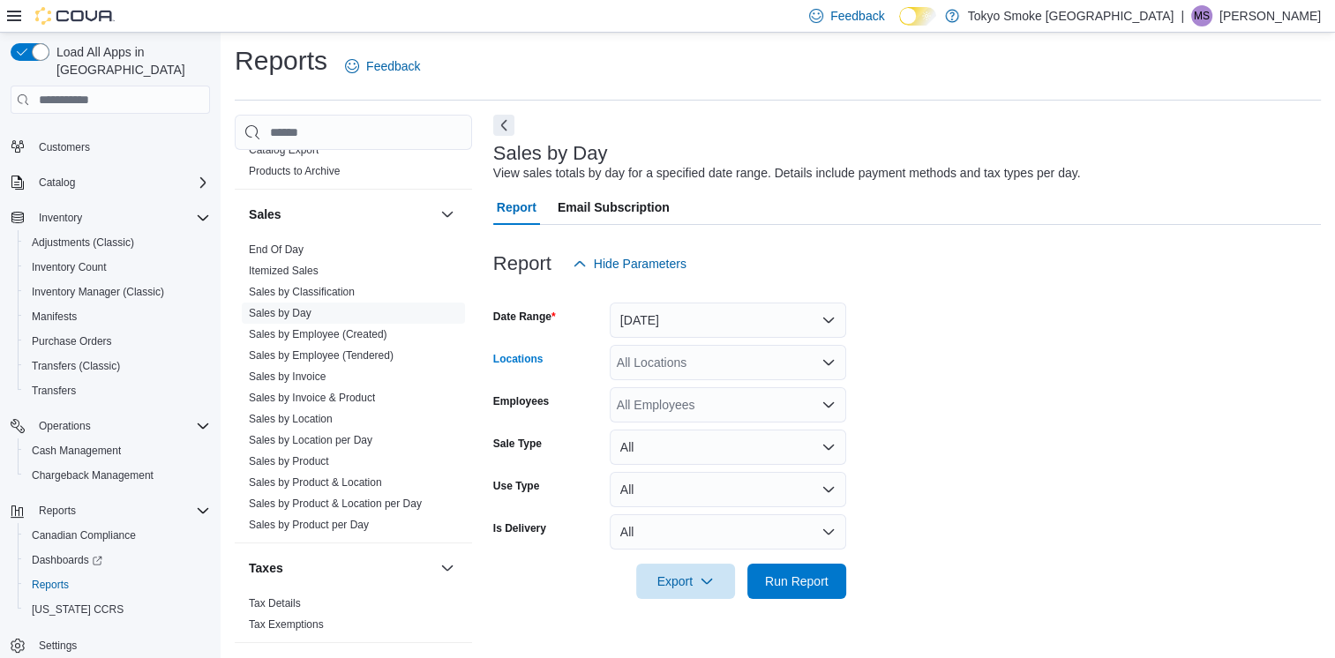
click at [662, 372] on div "All Locations" at bounding box center [728, 362] width 237 height 35
type input "***"
click at [677, 394] on span "[PERSON_NAME] [PERSON_NAME]" at bounding box center [760, 393] width 207 height 18
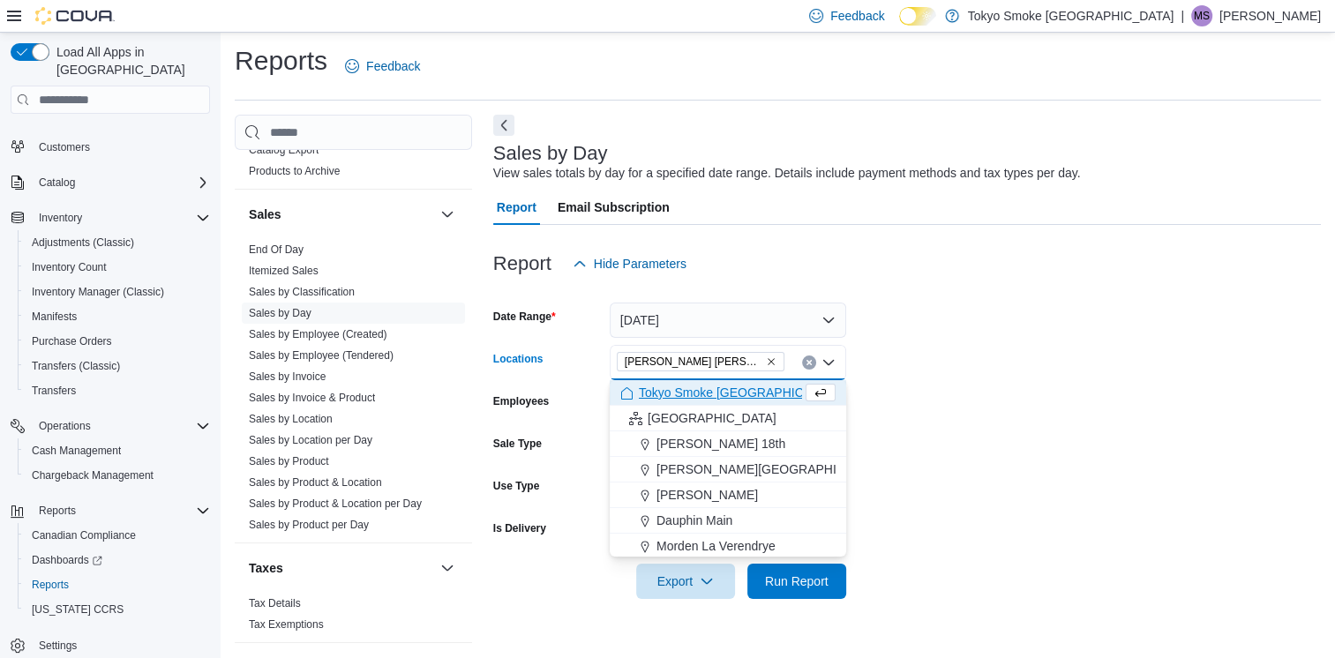
click at [992, 370] on form "Date Range [DATE] Locations [GEOGRAPHIC_DATA][PERSON_NAME] [PERSON_NAME] box. S…" at bounding box center [907, 441] width 828 height 318
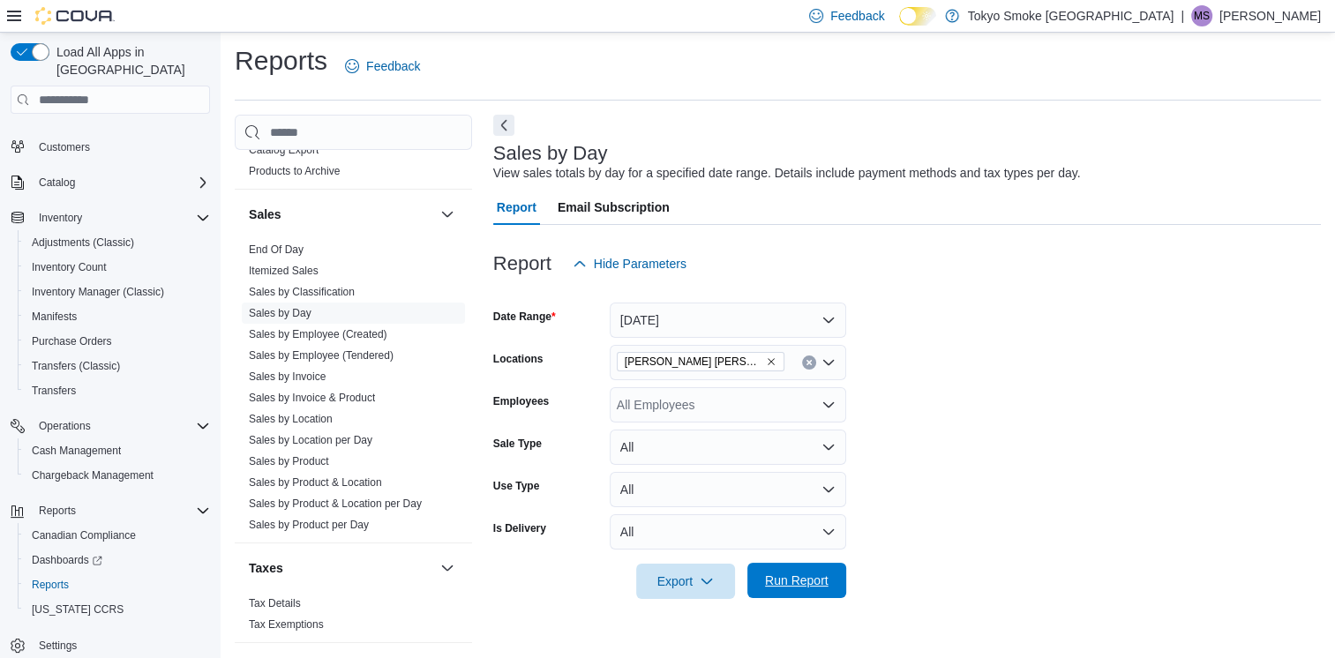
click at [791, 572] on span "Run Report" at bounding box center [797, 580] width 78 height 35
click at [800, 575] on span "Run Report" at bounding box center [797, 581] width 64 height 18
click at [797, 573] on span "Run Report" at bounding box center [797, 580] width 78 height 35
click at [810, 584] on span "Run Report" at bounding box center [797, 581] width 64 height 18
click at [983, 320] on form "Date Range [DATE] Locations [GEOGRAPHIC_DATA][PERSON_NAME][GEOGRAPHIC_DATA][PER…" at bounding box center [909, 441] width 833 height 318
